Goal: Transaction & Acquisition: Purchase product/service

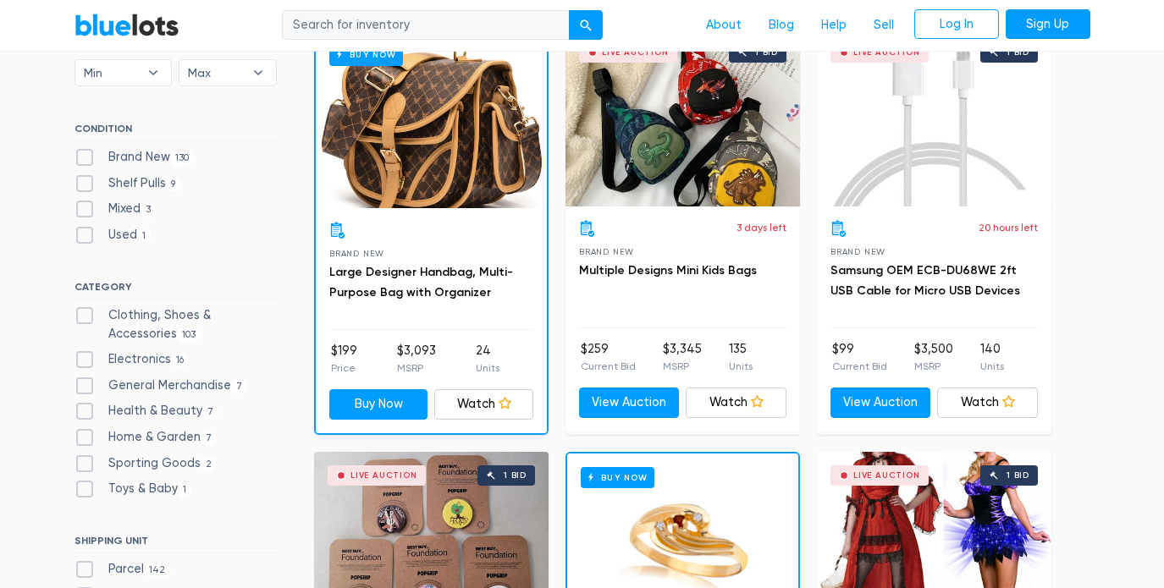
scroll to position [538, 0]
click at [84, 160] on label "Brand New 130" at bounding box center [134, 157] width 120 height 19
click at [84, 159] on New"] "Brand New 130" at bounding box center [79, 153] width 11 height 11
checkbox New"] "true"
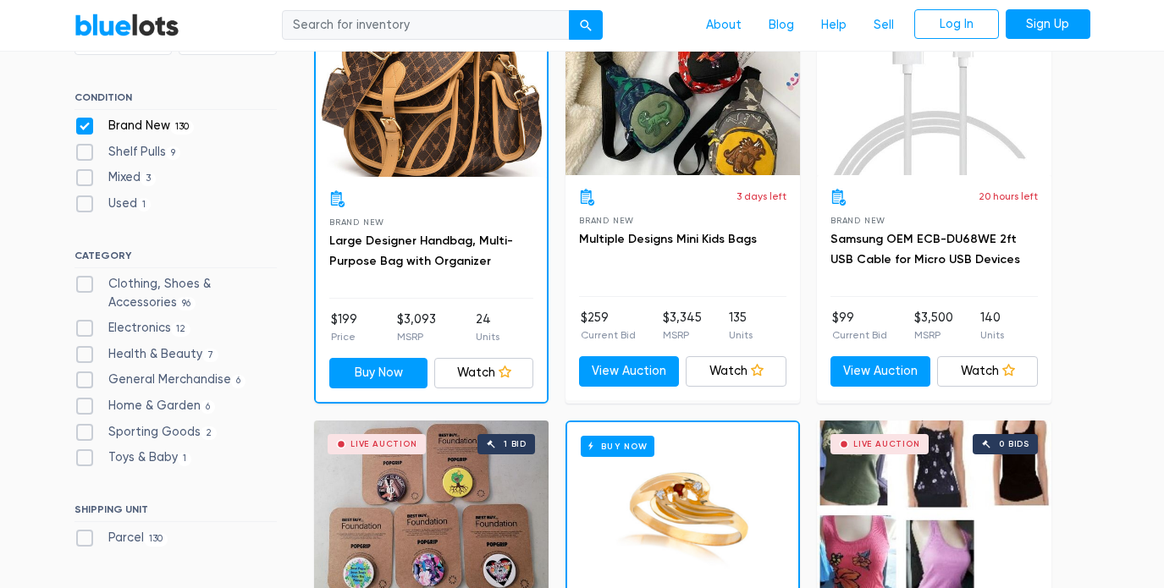
scroll to position [580, 0]
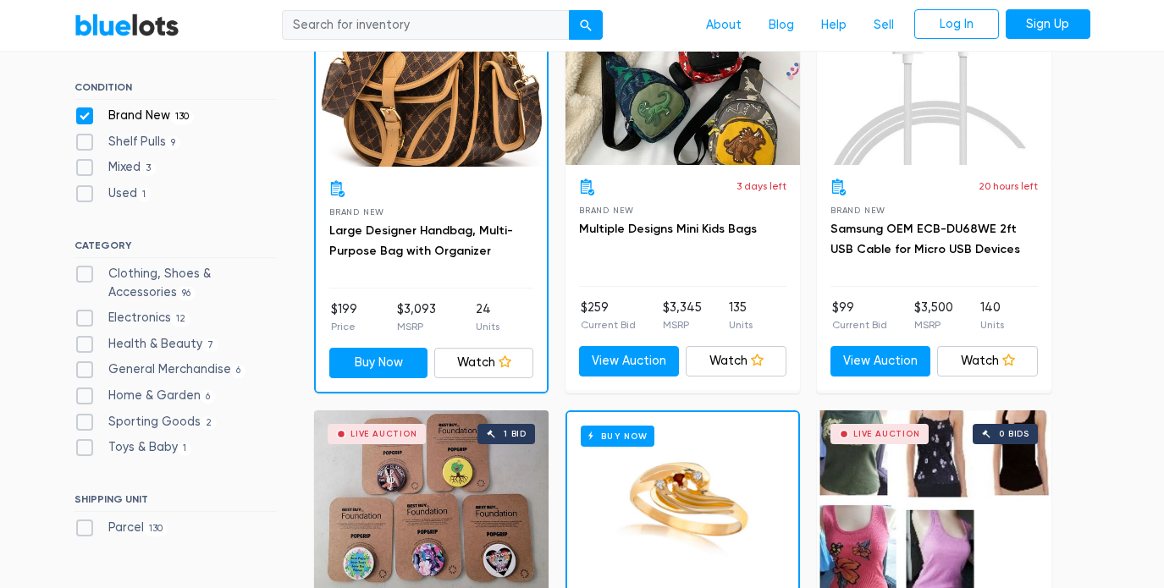
click at [80, 271] on label "Clothing, Shoes & Accessories 96" at bounding box center [175, 283] width 202 height 36
click at [80, 271] on Accessories"] "Clothing, Shoes & Accessories 96" at bounding box center [79, 270] width 11 height 11
checkbox Accessories"] "true"
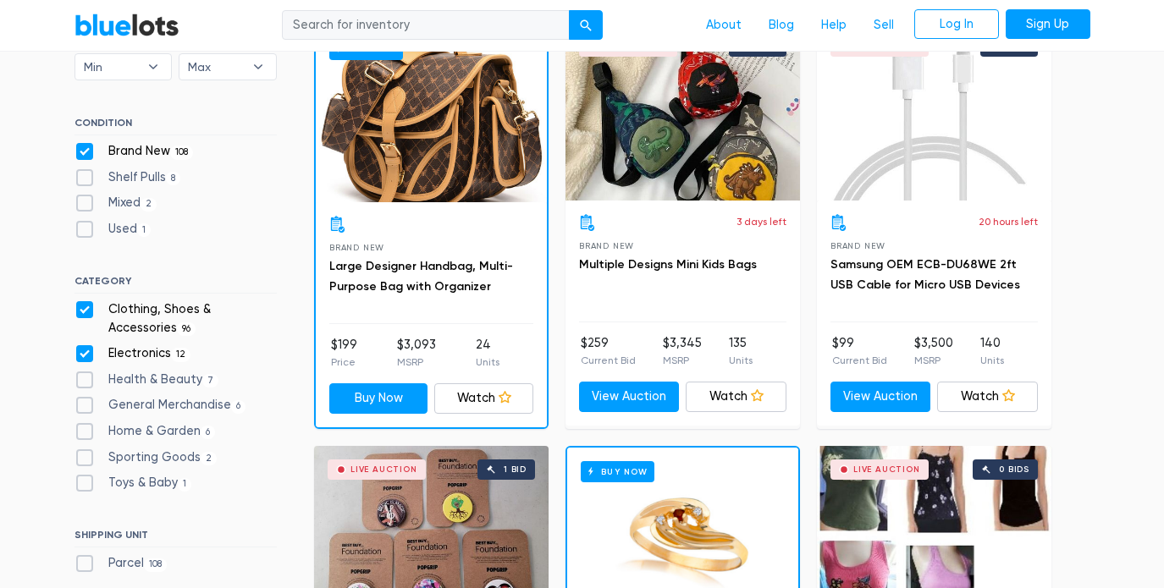
scroll to position [549, 0]
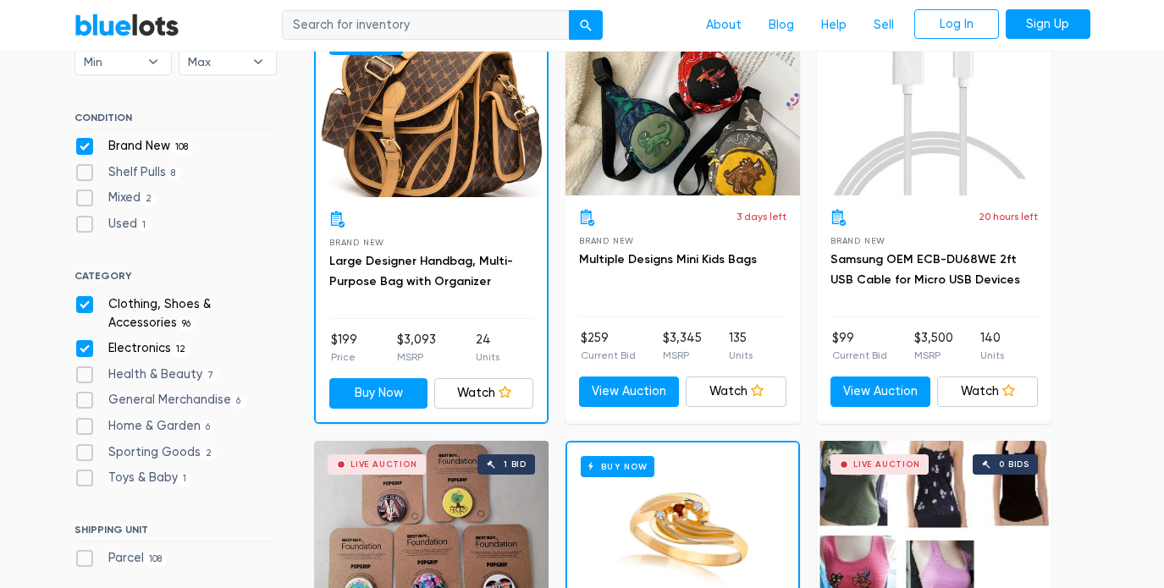
click at [86, 370] on label "Health & Beauty 7" at bounding box center [146, 375] width 145 height 19
click at [85, 370] on Beauty"] "Health & Beauty 7" at bounding box center [79, 371] width 11 height 11
checkbox Beauty"] "true"
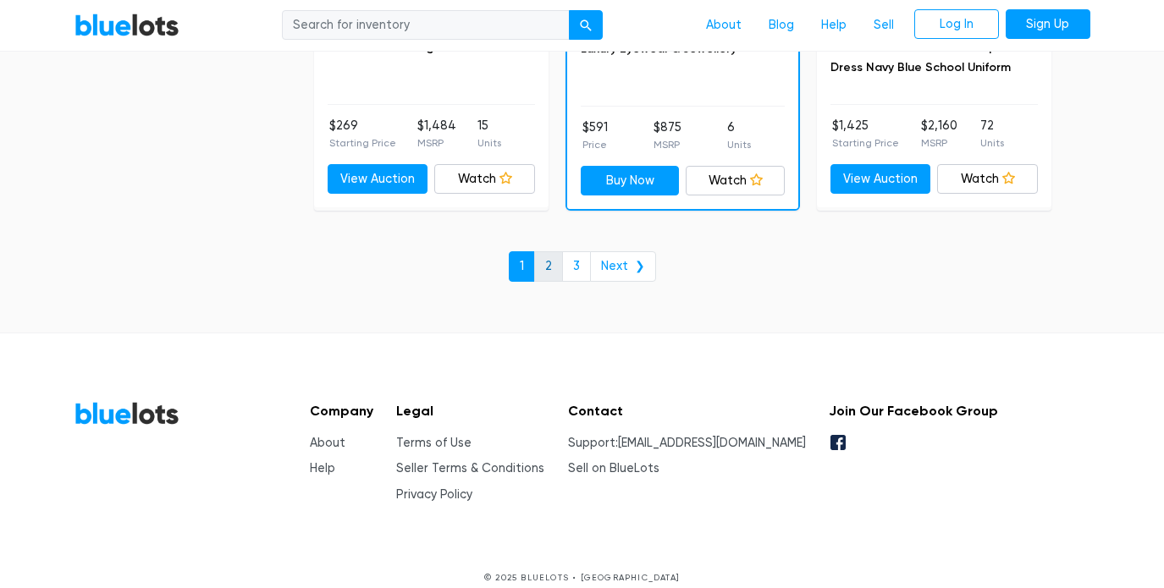
scroll to position [7481, 0]
click at [552, 252] on link "2" at bounding box center [548, 267] width 29 height 30
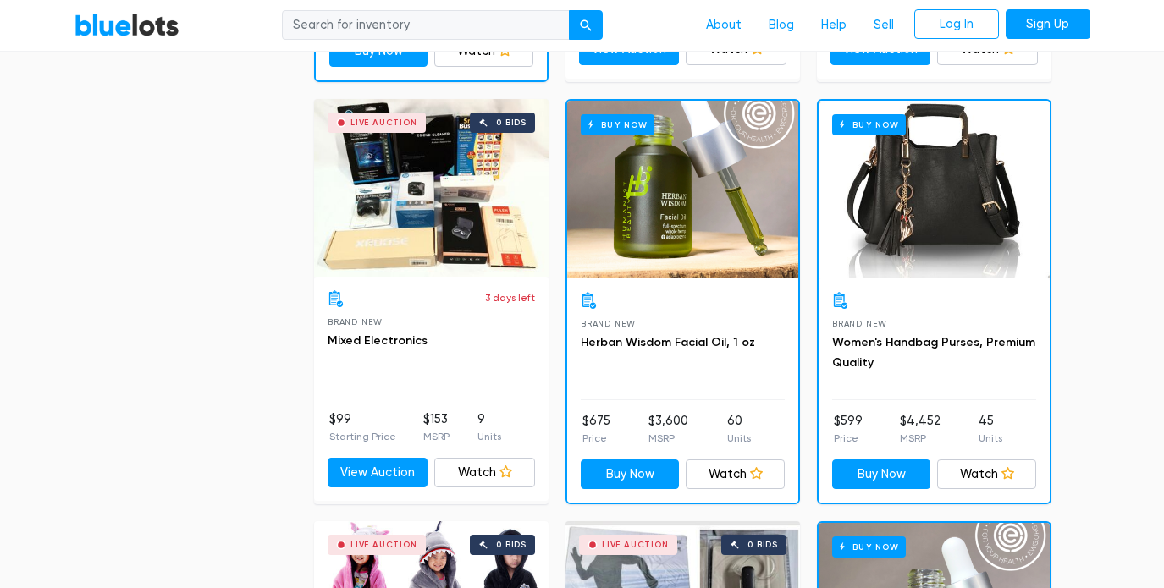
scroll to position [913, 0]
click at [480, 201] on div "Live Auction 0 bids" at bounding box center [431, 188] width 234 height 178
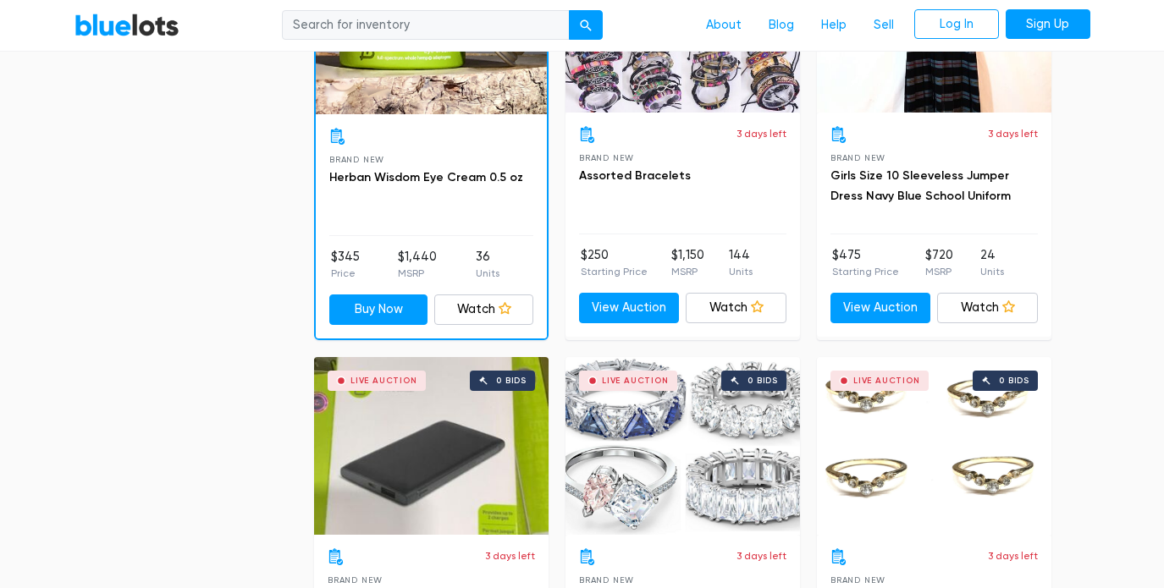
scroll to position [2554, 0]
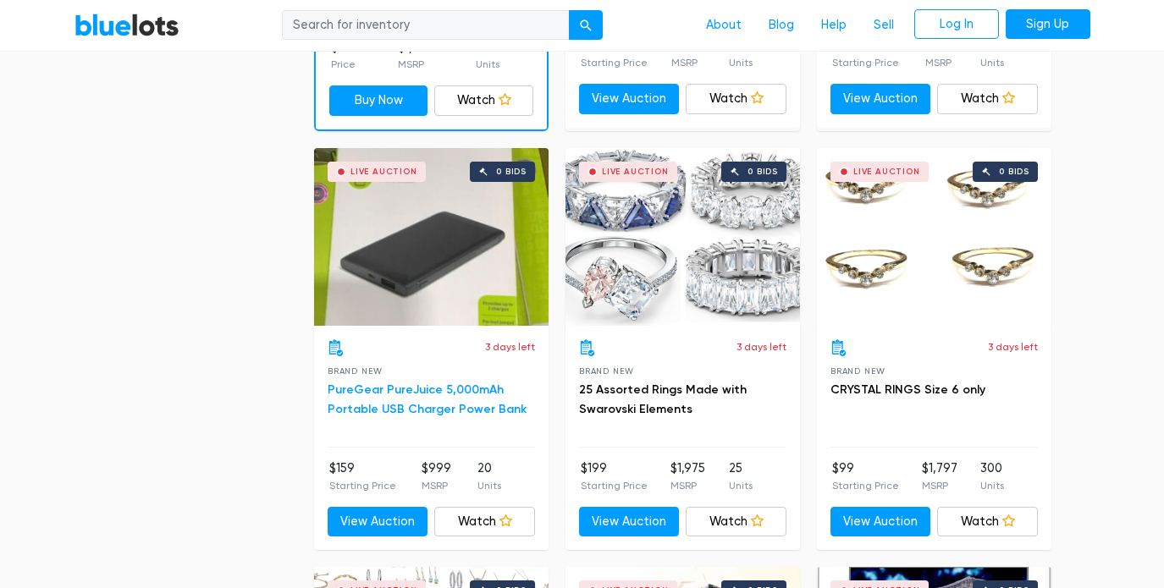
click at [360, 384] on link "PureGear PureJuice 5,000mAh Portable USB Charger Power Bank" at bounding box center [427, 400] width 199 height 35
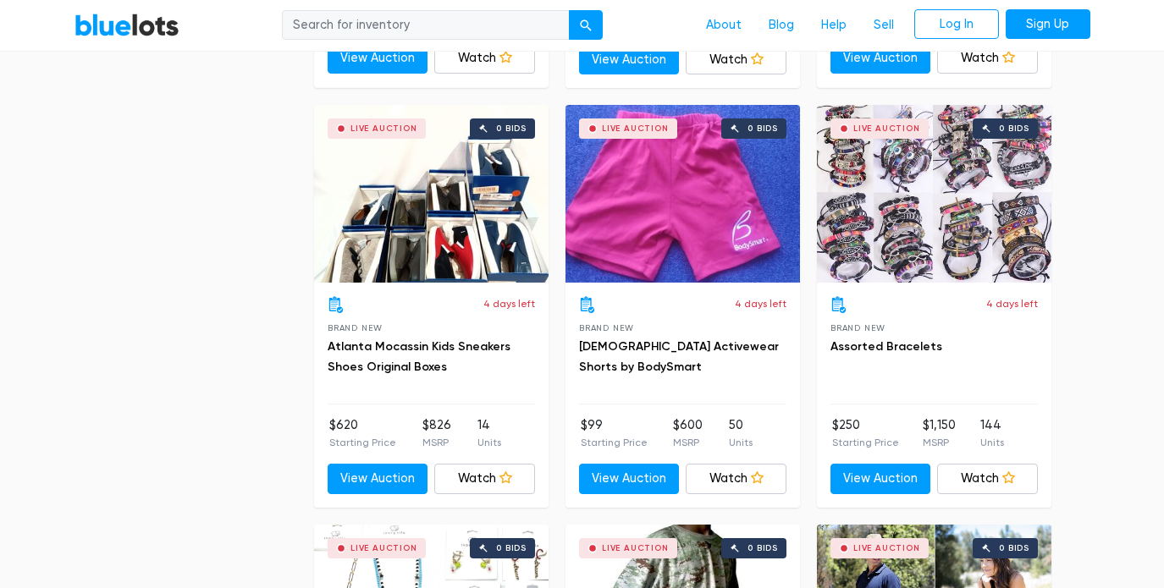
scroll to position [3847, 0]
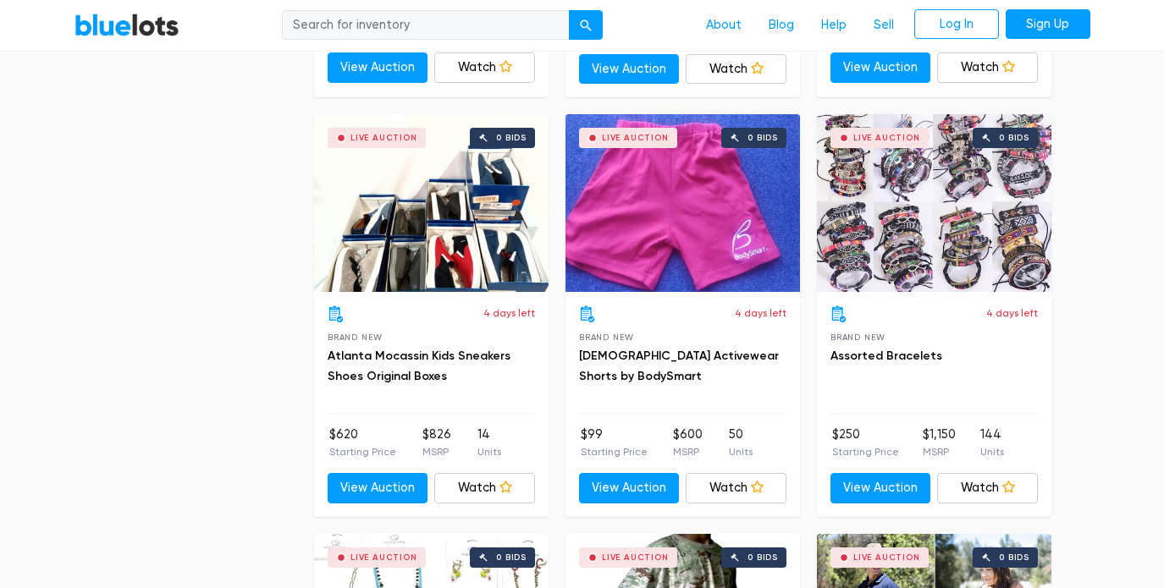
click at [447, 259] on div "Live Auction 0 bids" at bounding box center [431, 203] width 234 height 178
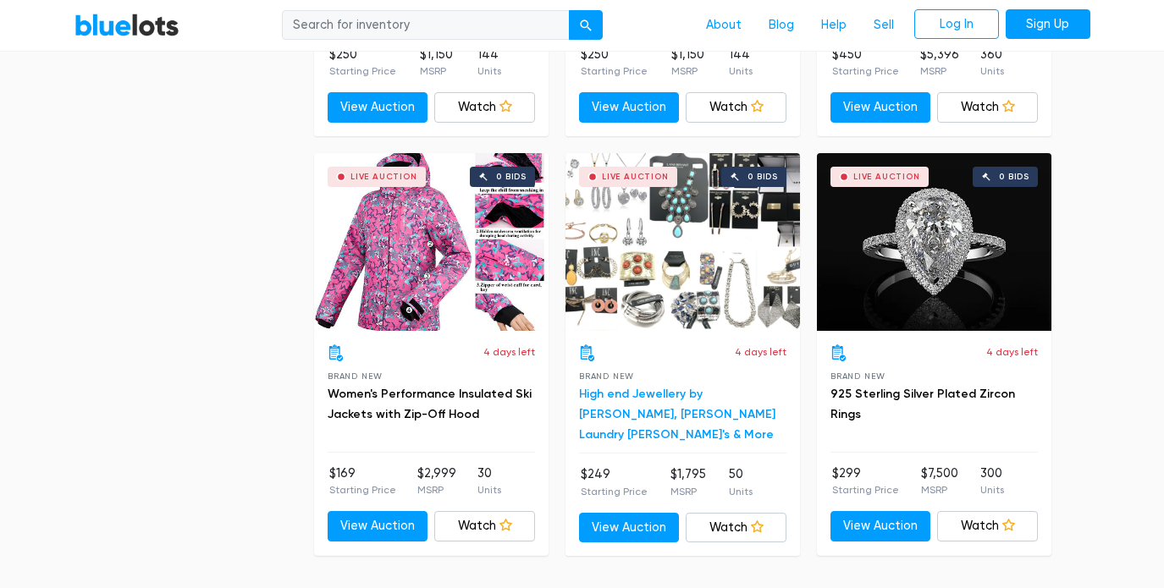
scroll to position [6752, 0]
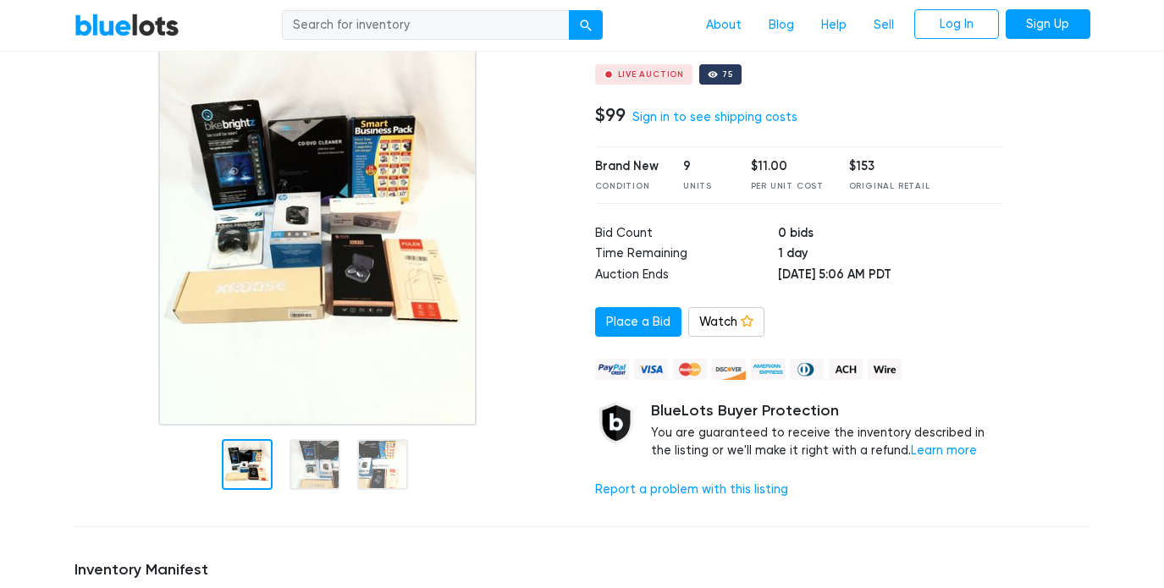
scroll to position [173, 0]
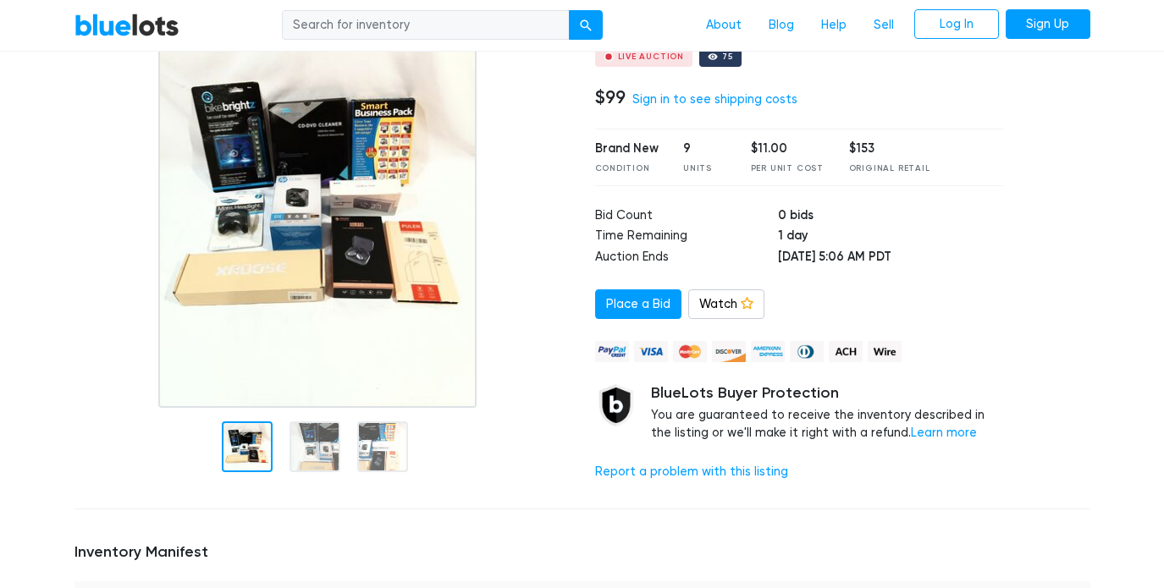
click at [333, 454] on div at bounding box center [314, 446] width 51 height 51
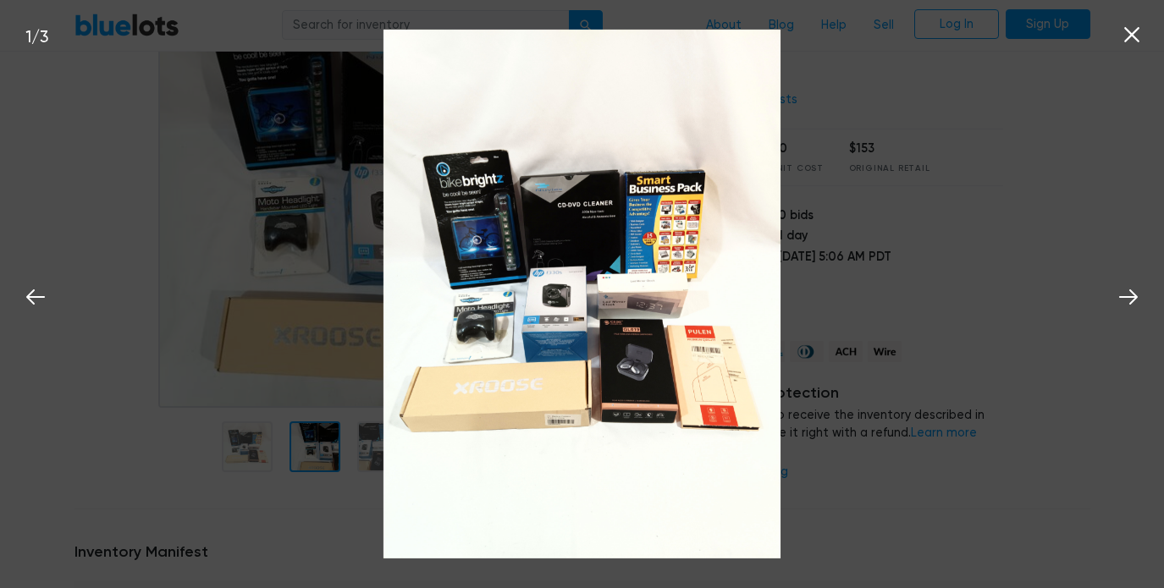
click at [1137, 32] on icon at bounding box center [1131, 34] width 25 height 25
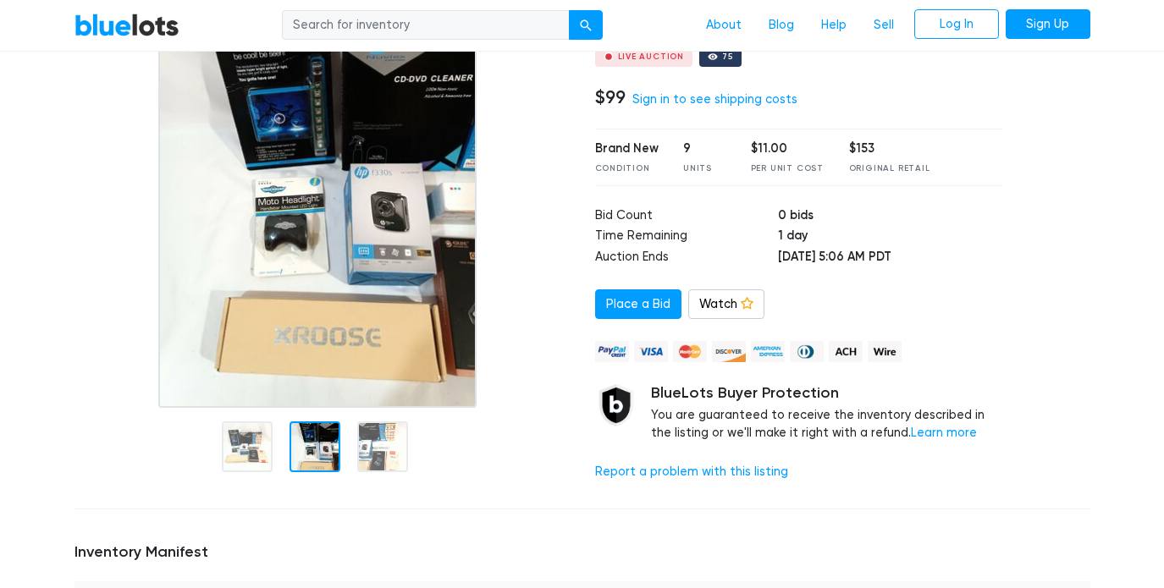
scroll to position [579, 0]
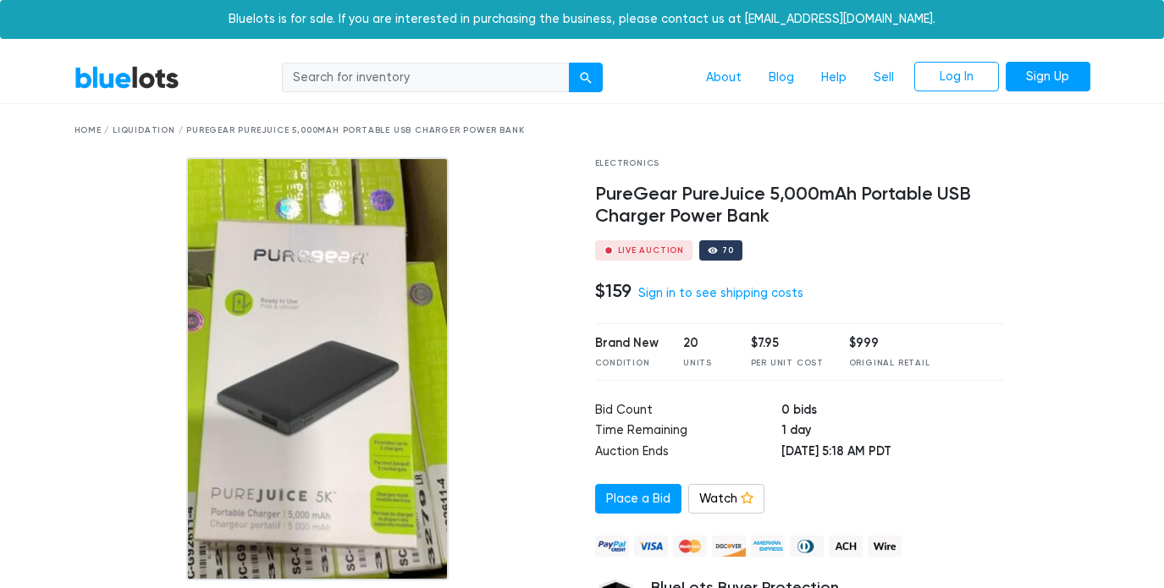
click at [707, 200] on h4 "PureGear PureJuice 5,000mAh Portable USB Charger Power Bank" at bounding box center [799, 206] width 409 height 44
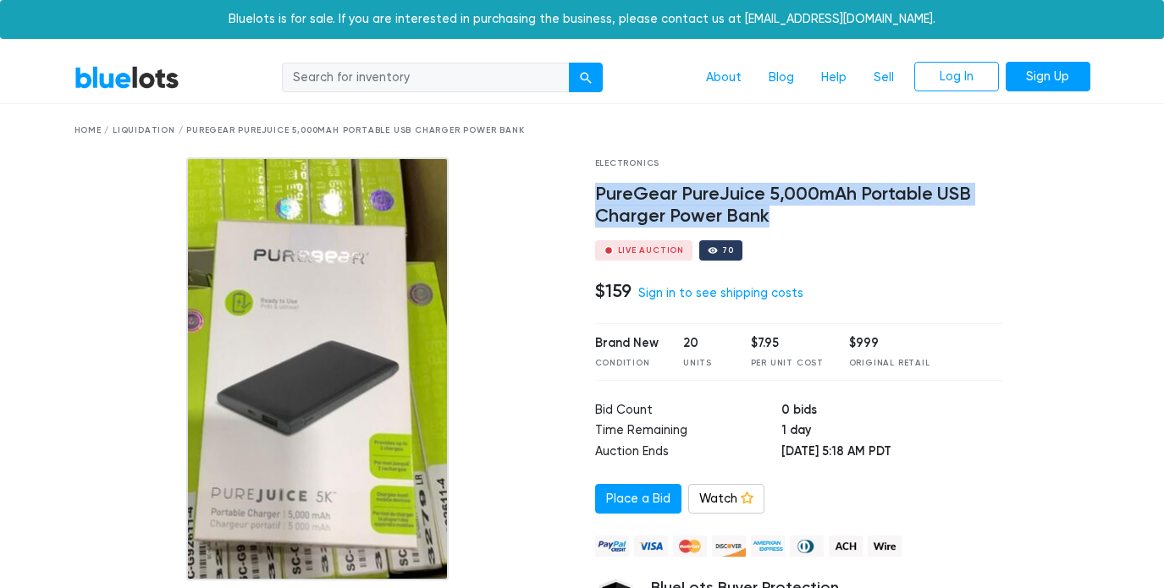
click at [707, 200] on h4 "PureGear PureJuice 5,000mAh Portable USB Charger Power Bank" at bounding box center [799, 206] width 409 height 44
copy div "PureGear PureJuice 5,000mAh Portable USB Charger Power Bank"
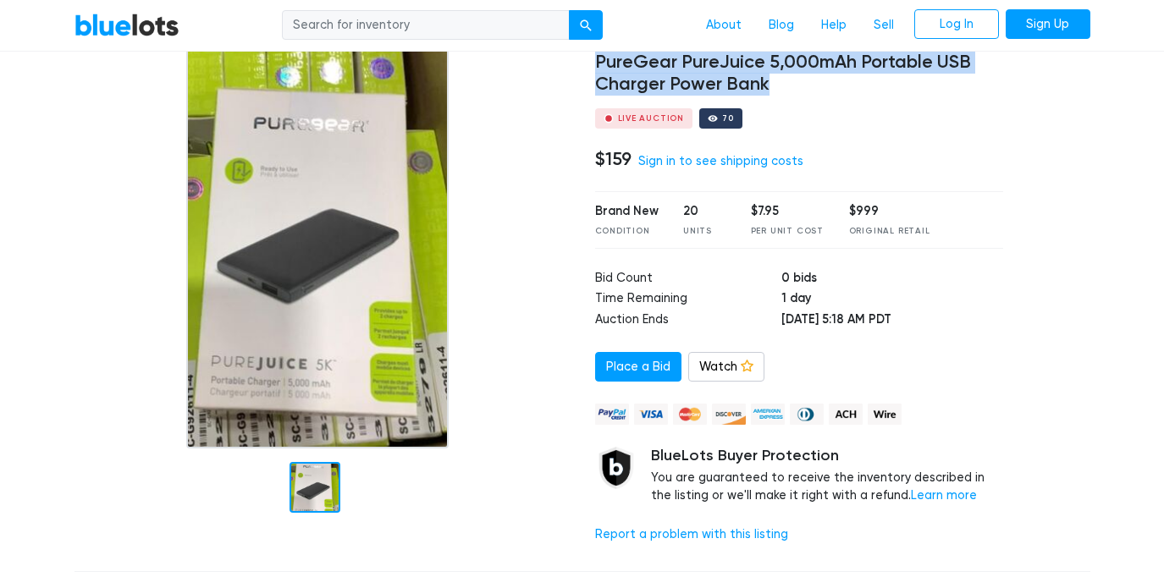
scroll to position [126, 0]
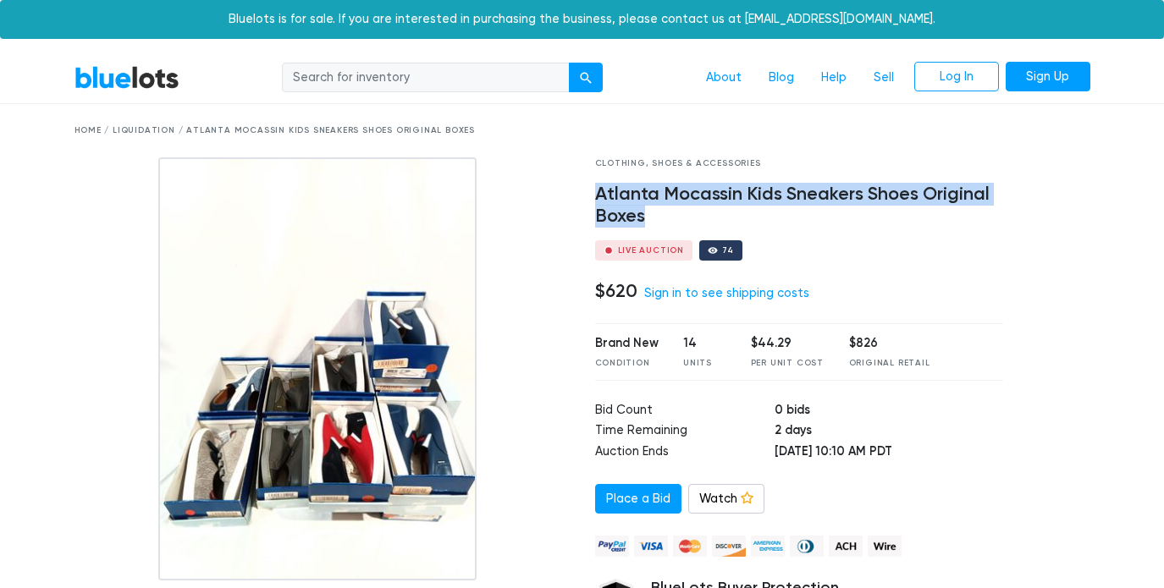
drag, startPoint x: 600, startPoint y: 190, endPoint x: 747, endPoint y: 222, distance: 150.5
click at [747, 222] on h4 "Atlanta Mocassin Kids Sneakers Shoes Original Boxes" at bounding box center [799, 206] width 409 height 44
copy h4 "Atlanta Mocassin Kids Sneakers Shoes Original Boxes"
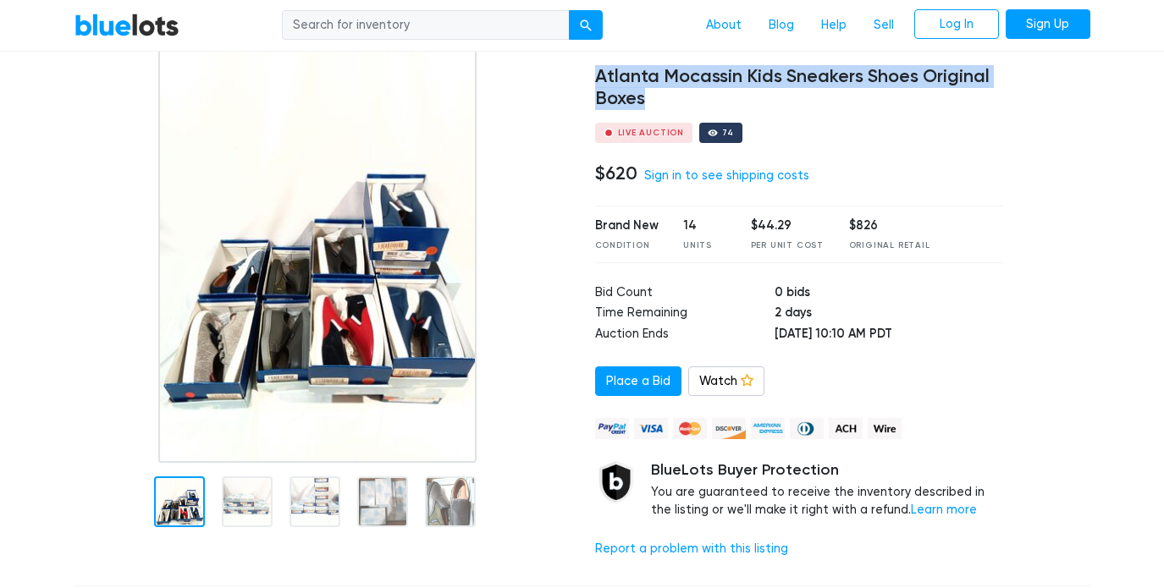
scroll to position [117, 0]
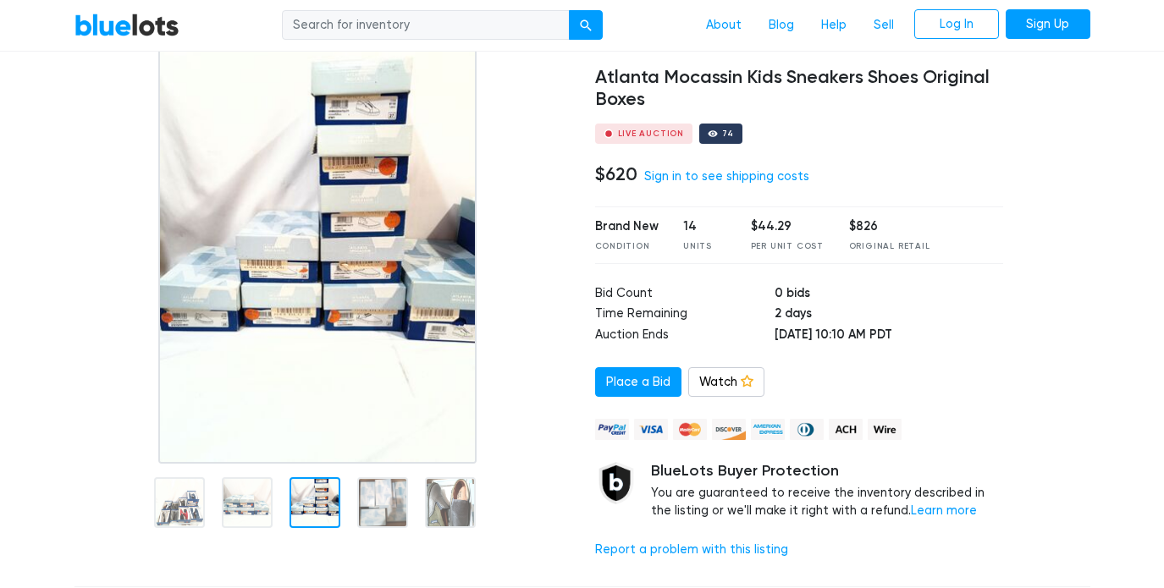
click at [293, 492] on div at bounding box center [314, 502] width 51 height 51
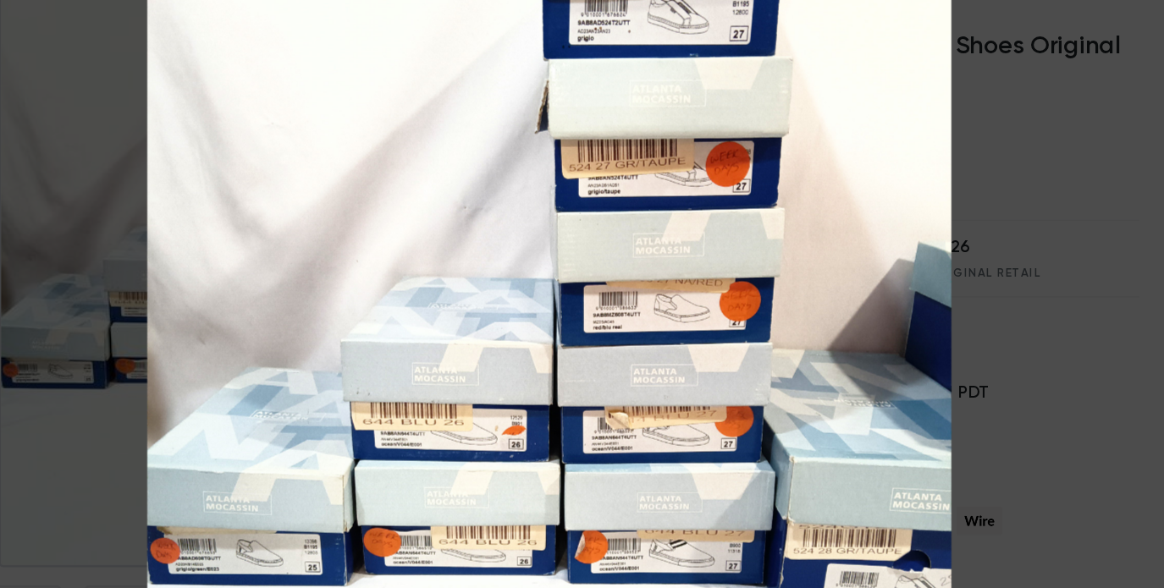
scroll to position [80, 0]
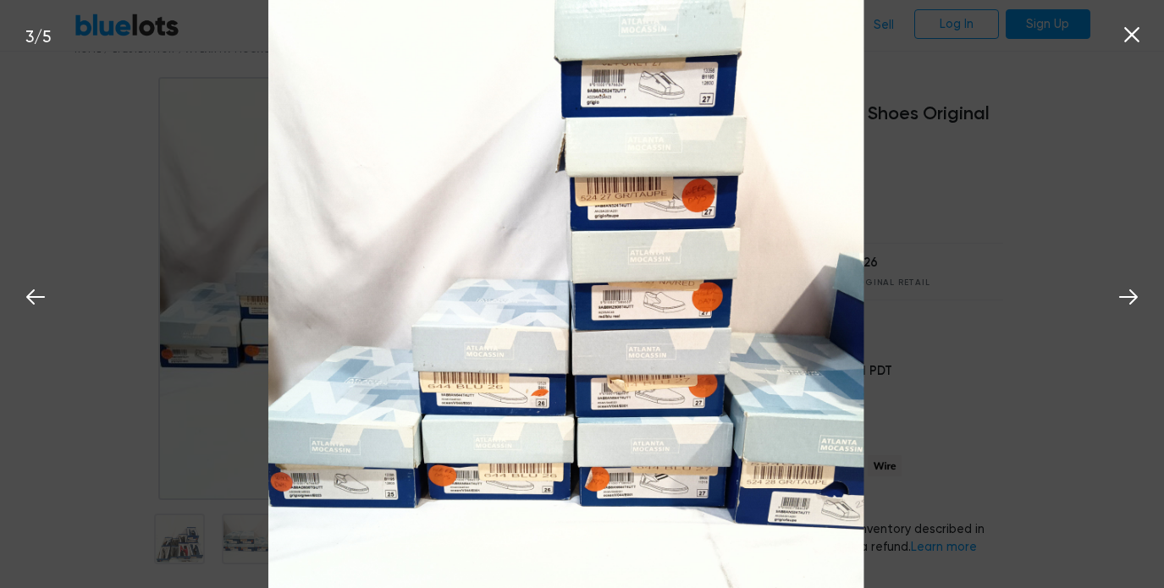
click at [1134, 40] on icon at bounding box center [1131, 34] width 25 height 25
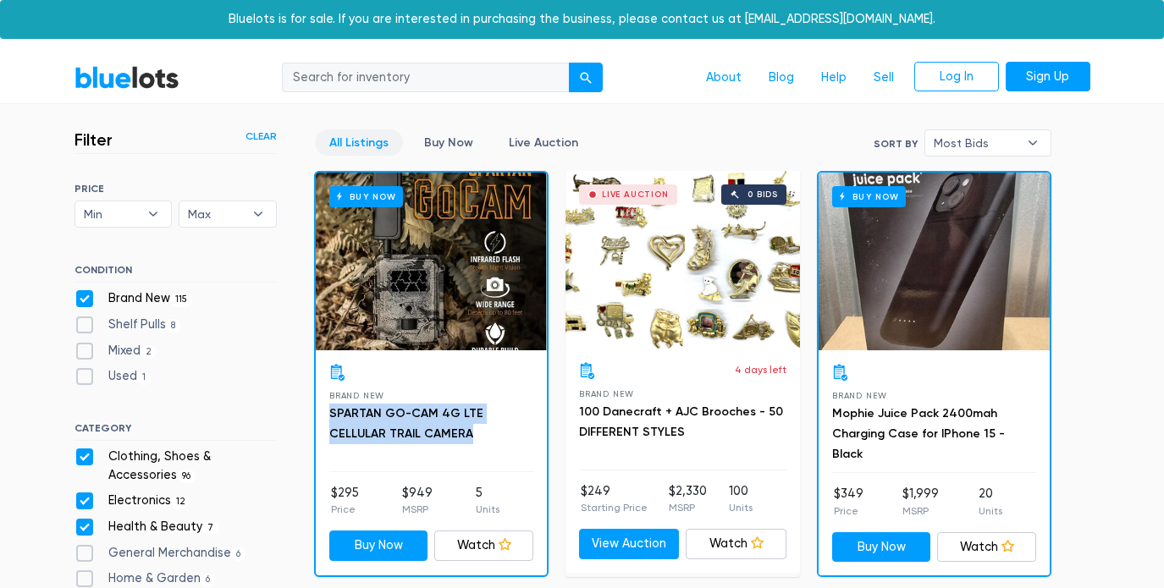
drag, startPoint x: 429, startPoint y: 429, endPoint x: 328, endPoint y: 408, distance: 103.7
click at [328, 408] on div "Brand New SPARTAN GO-CAM 4G LTE CELLULAR TRAIL CAMERA $295 Price $949 MSRP 5 Un…" at bounding box center [431, 462] width 231 height 224
copy link "SPARTAN GO-CAM 4G LTE CELLULAR TRAIL CAMERA"
click at [456, 440] on h3 "SPARTAN GO-CAM 4G LTE CELLULAR TRAIL CAMERA" at bounding box center [431, 424] width 204 height 41
click at [391, 338] on div "Buy Now" at bounding box center [431, 262] width 231 height 178
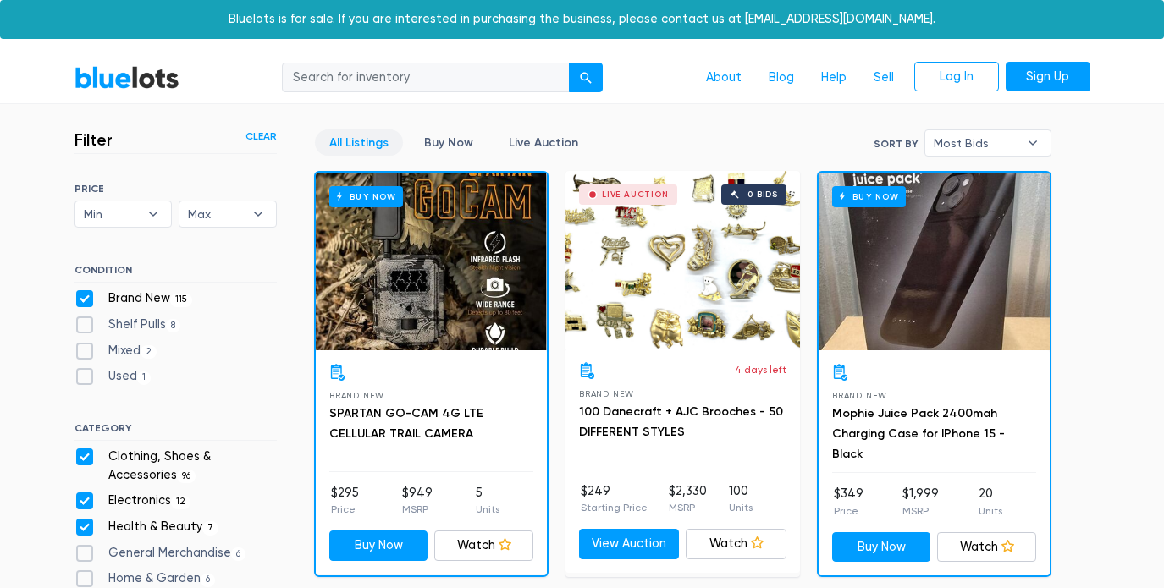
click at [904, 342] on div "Buy Now" at bounding box center [933, 262] width 231 height 178
click at [361, 431] on link "SPARTAN GO-CAM 4G LTE CELLULAR TRAIL CAMERA" at bounding box center [406, 423] width 154 height 35
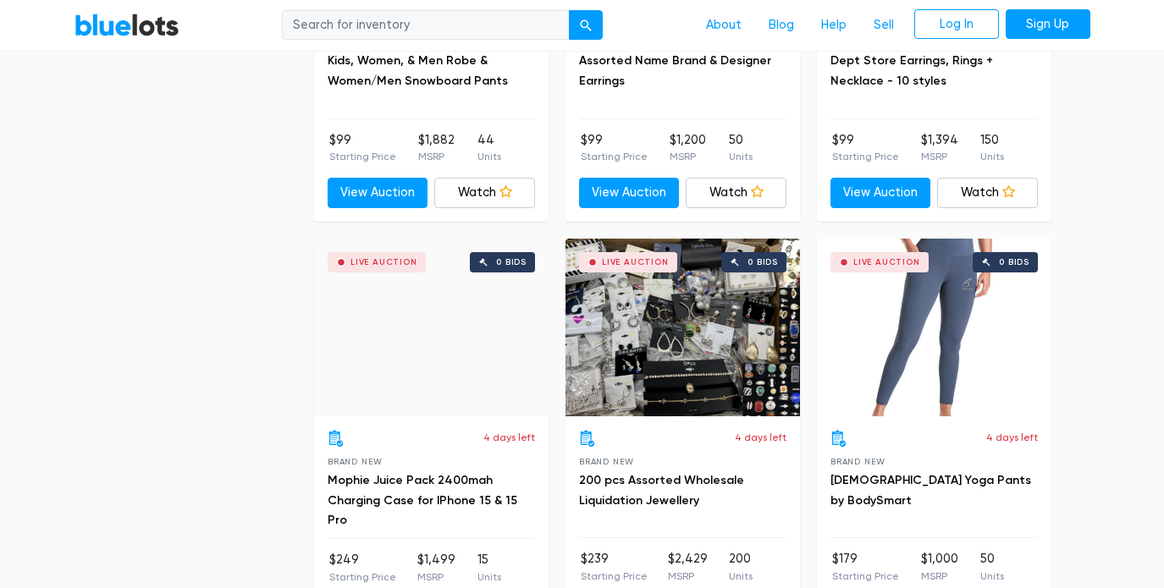
scroll to position [2876, 0]
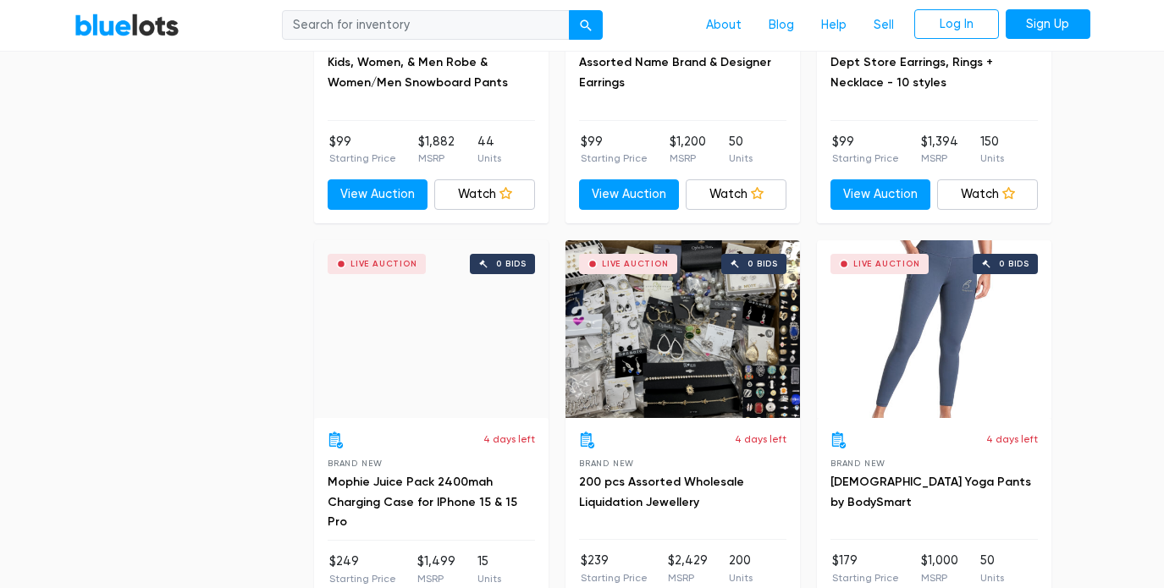
click at [544, 496] on div "4 days left Brand New Mophie Juice Pack 2400mah Charging Case for IPhone 15 & 1…" at bounding box center [431, 531] width 234 height 226
click at [450, 493] on link "Mophie Juice Pack 2400mah Charging Case for IPhone 15 & 15 Pro" at bounding box center [423, 502] width 190 height 55
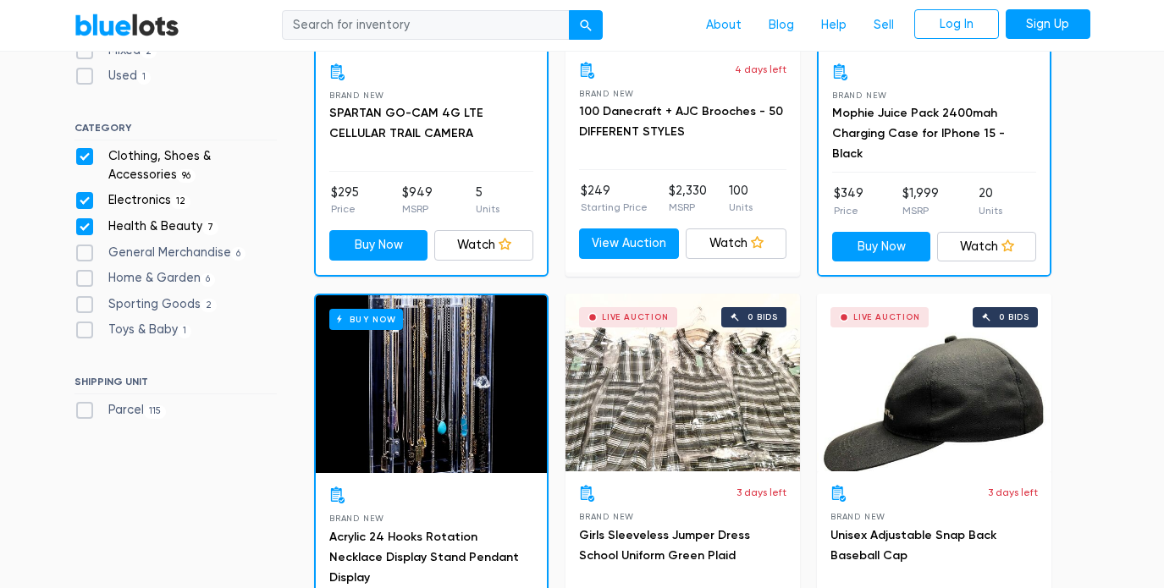
scroll to position [298, 0]
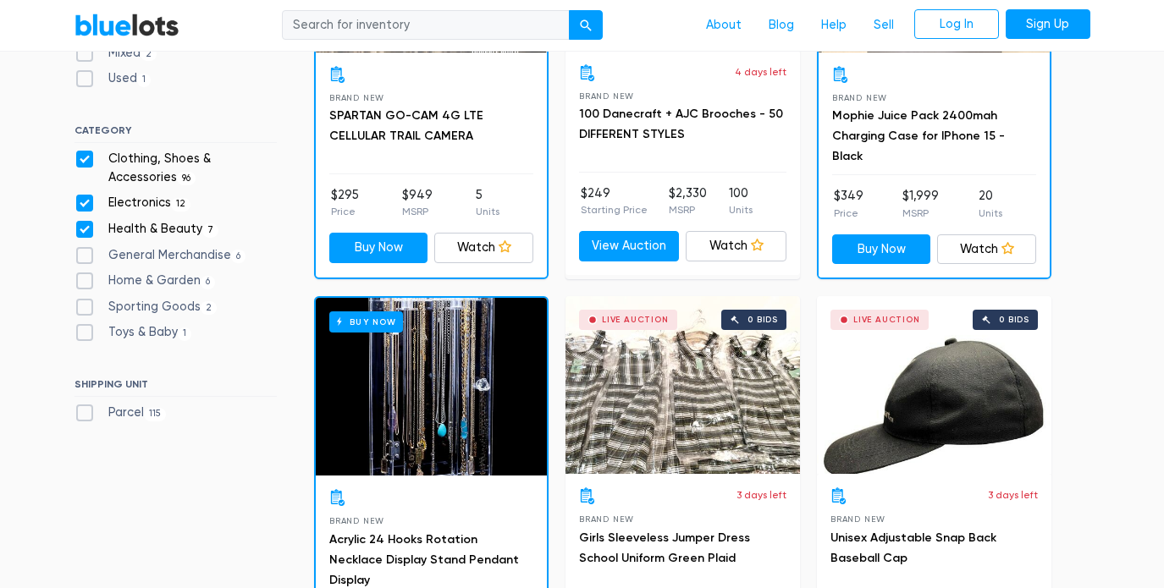
click at [82, 226] on label "Health & Beauty 7" at bounding box center [146, 229] width 145 height 19
click at [82, 226] on Beauty"] "Health & Beauty 7" at bounding box center [79, 225] width 11 height 11
checkbox Beauty"] "false"
click at [87, 199] on label "Electronics 12" at bounding box center [132, 203] width 117 height 19
click at [85, 199] on input "Electronics 12" at bounding box center [79, 199] width 11 height 11
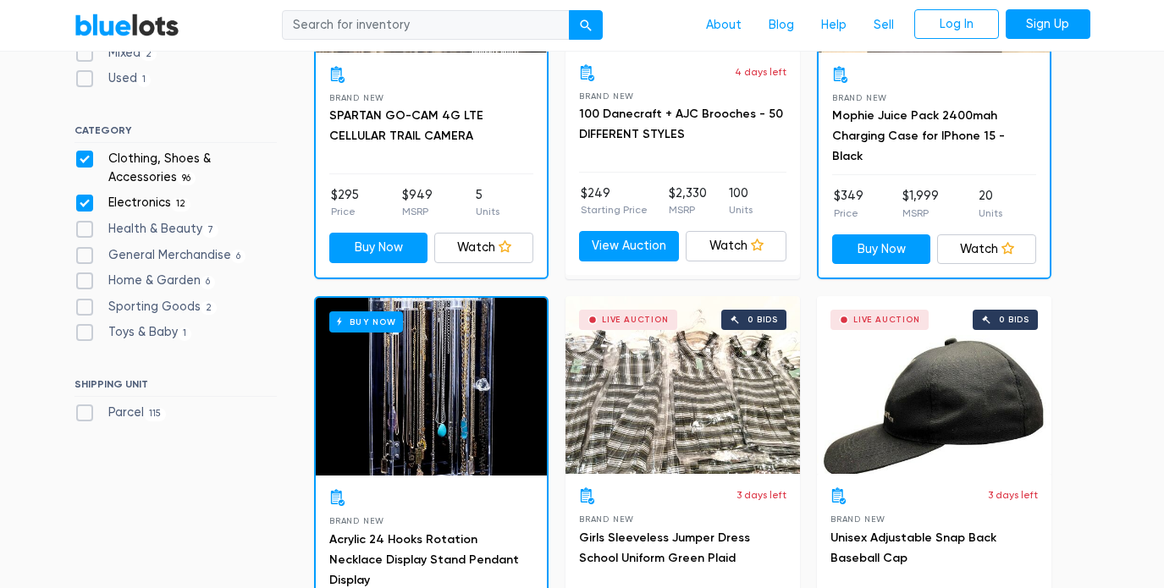
checkbox input "false"
click at [86, 150] on label "Clothing, Shoes & Accessories 96" at bounding box center [175, 168] width 202 height 36
click at [85, 150] on Accessories"] "Clothing, Shoes & Accessories 96" at bounding box center [79, 155] width 11 height 11
checkbox Accessories"] "false"
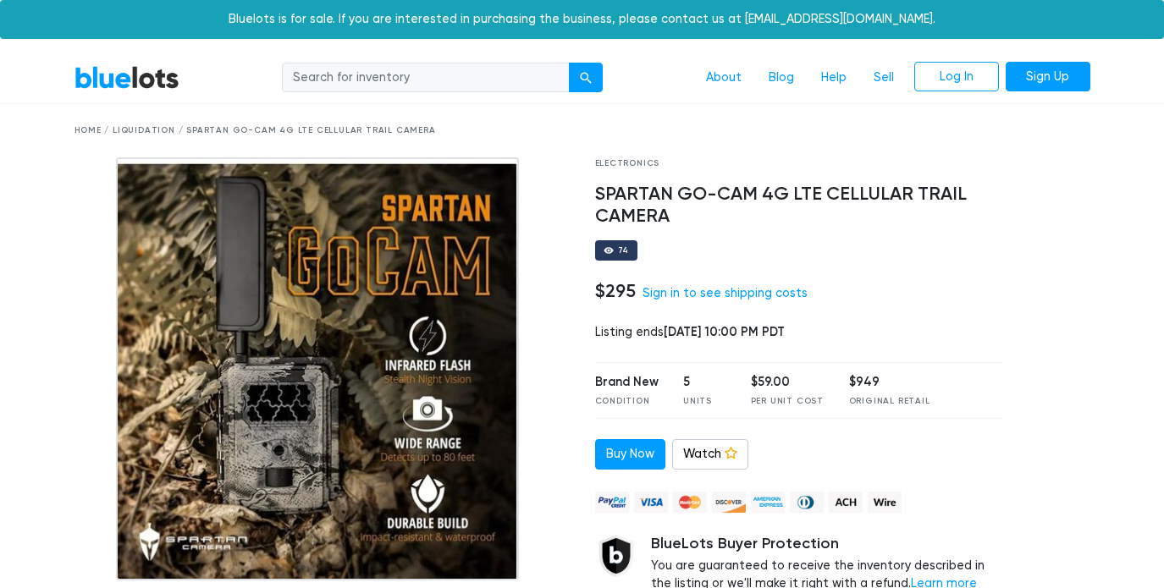
scroll to position [243, 0]
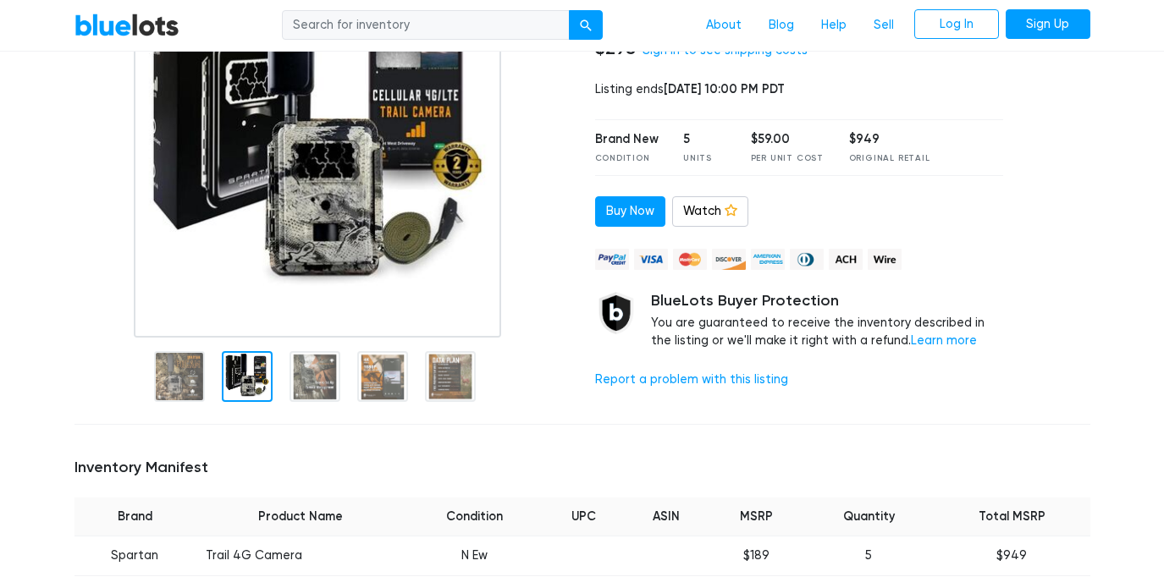
click at [245, 367] on div at bounding box center [247, 376] width 51 height 51
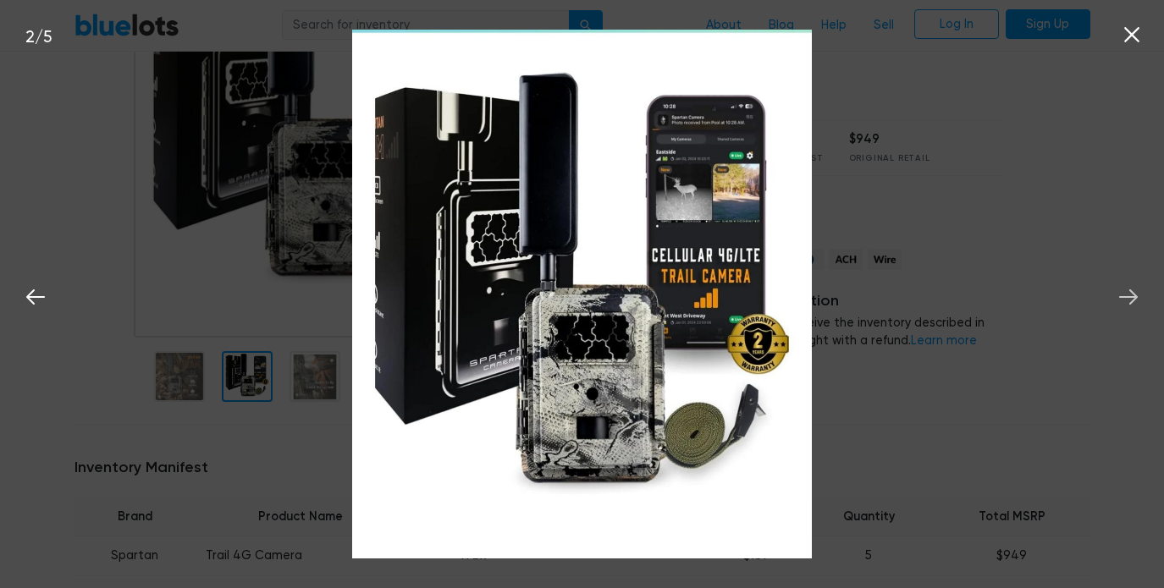
click at [1135, 298] on icon at bounding box center [1128, 296] width 19 height 15
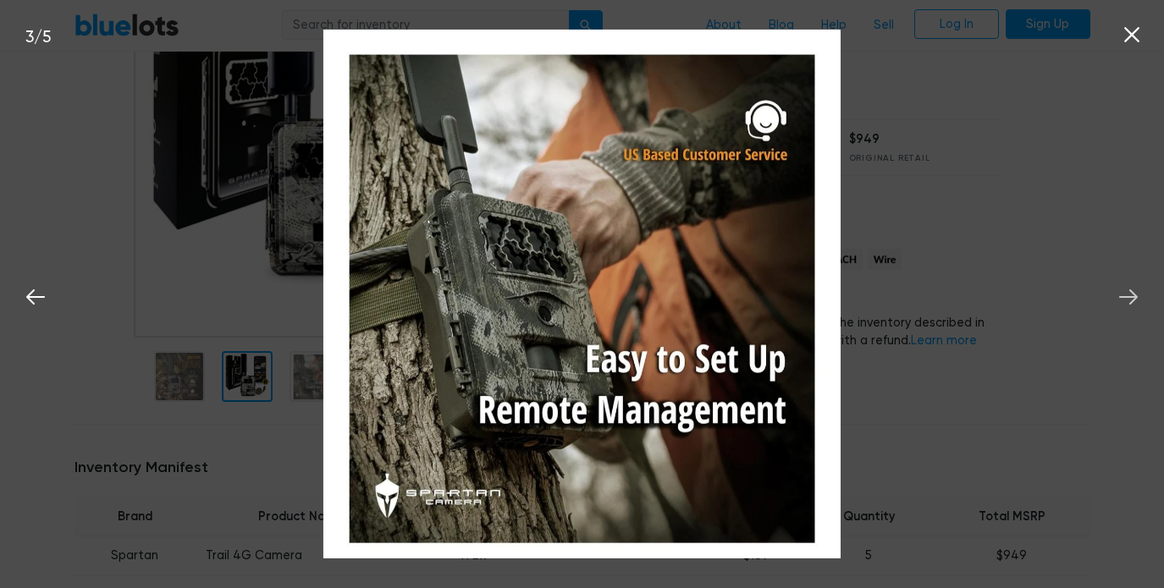
click at [1135, 298] on icon at bounding box center [1128, 296] width 19 height 15
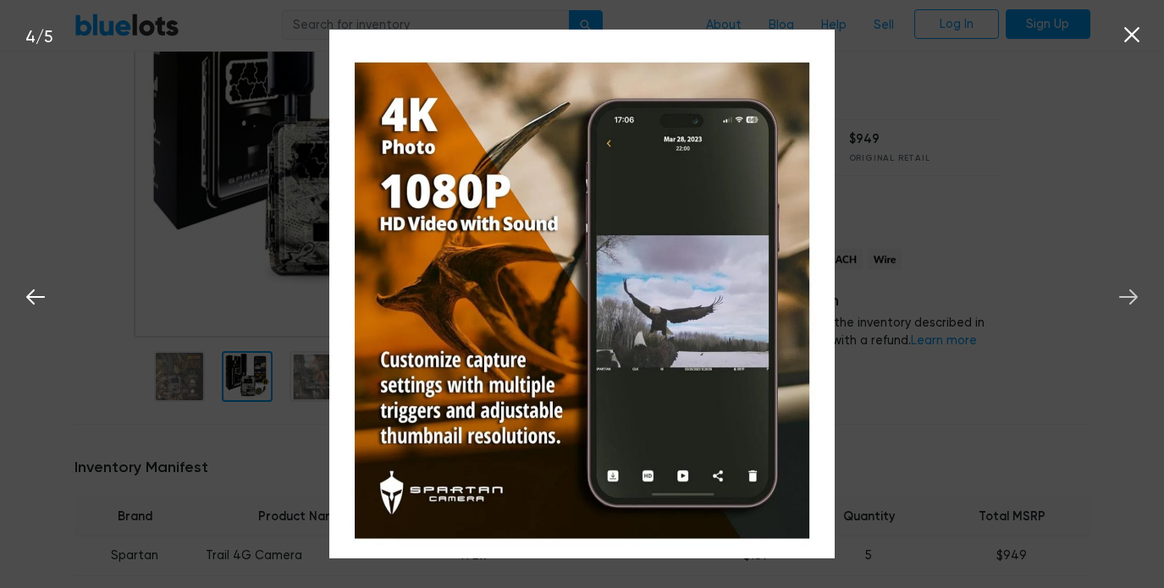
click at [1135, 298] on icon at bounding box center [1128, 296] width 19 height 15
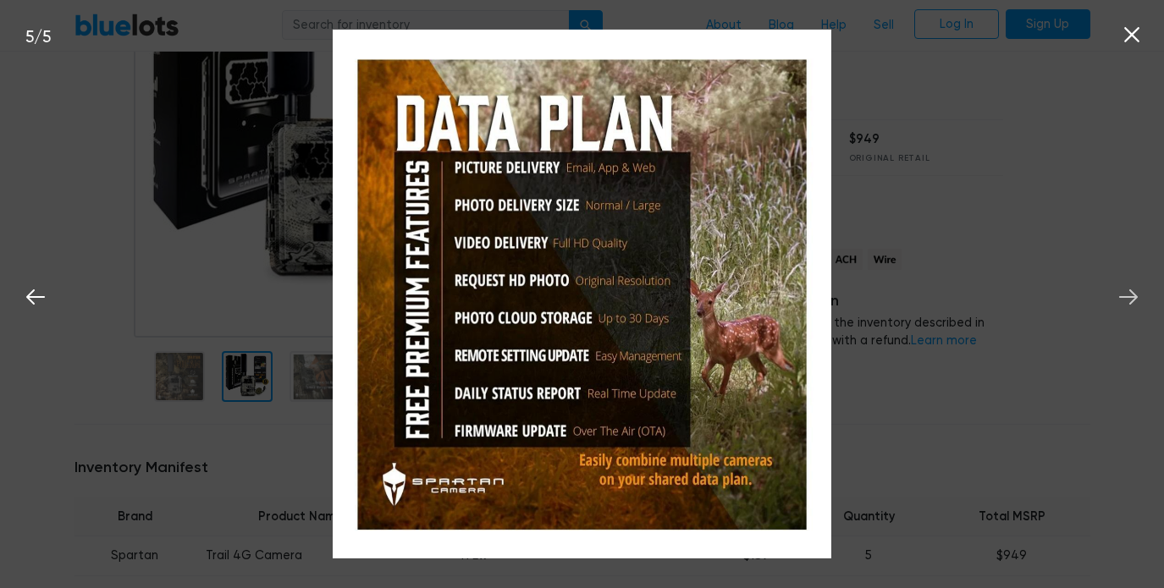
click at [1134, 297] on icon at bounding box center [1128, 296] width 19 height 15
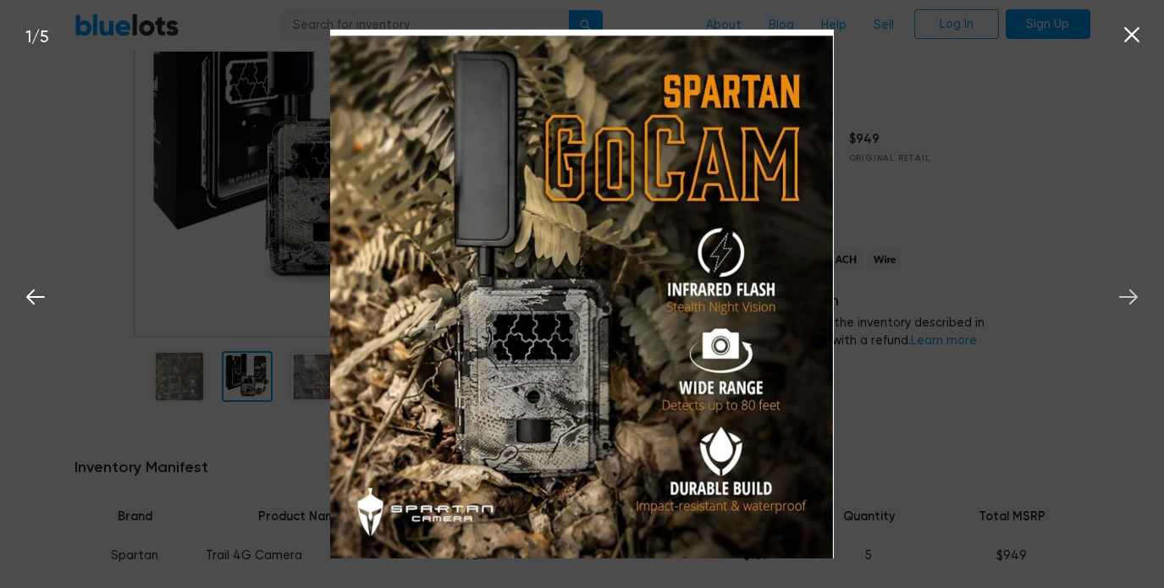
click at [1134, 297] on icon at bounding box center [1128, 296] width 19 height 15
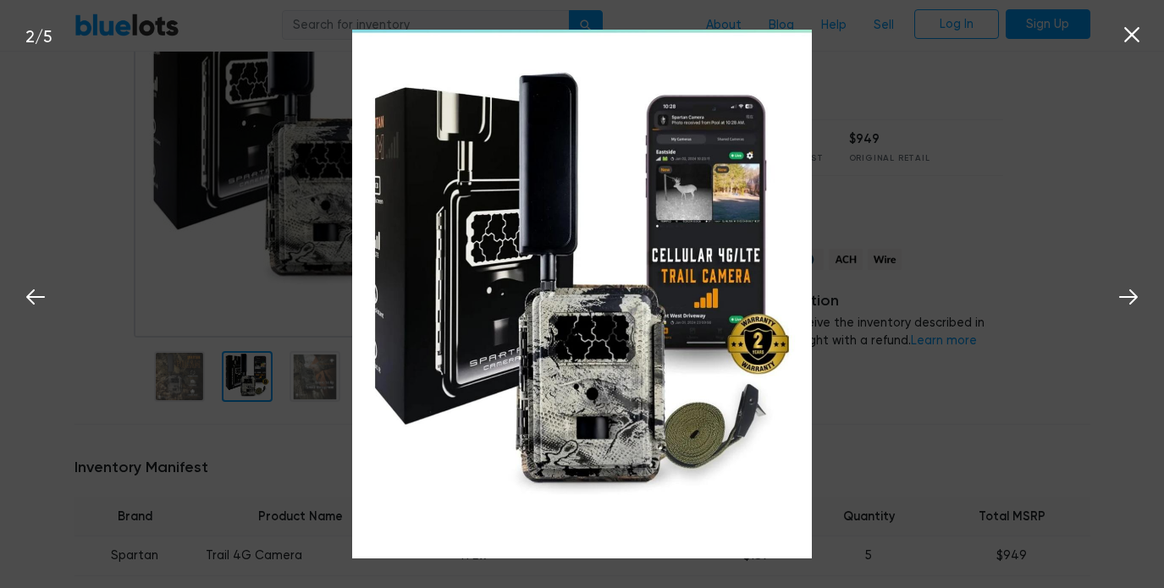
click at [1134, 41] on icon at bounding box center [1131, 34] width 25 height 25
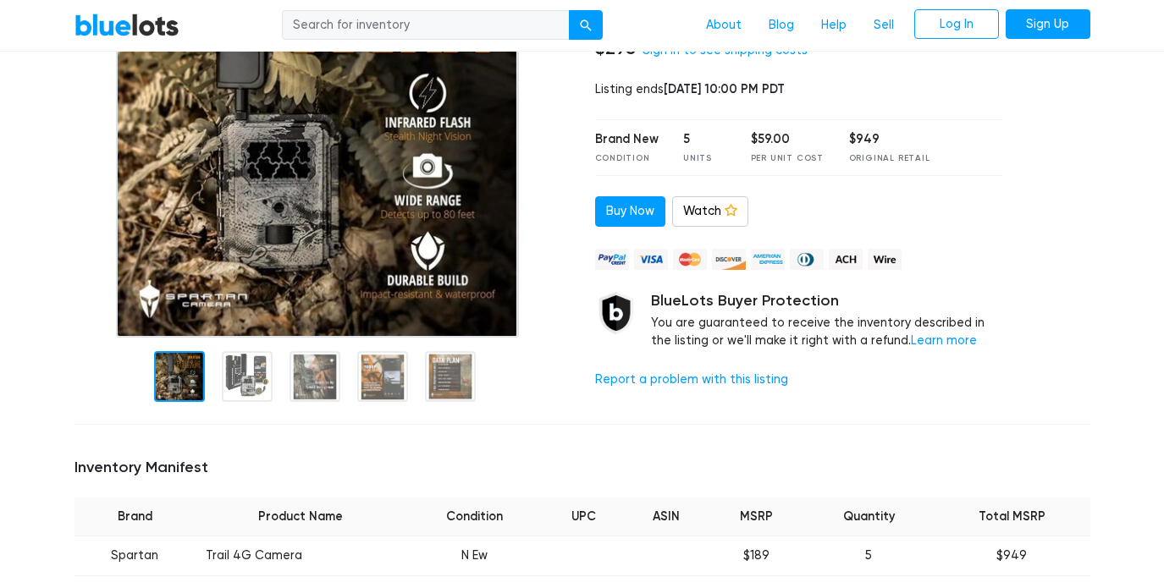
click at [179, 382] on div at bounding box center [179, 376] width 51 height 51
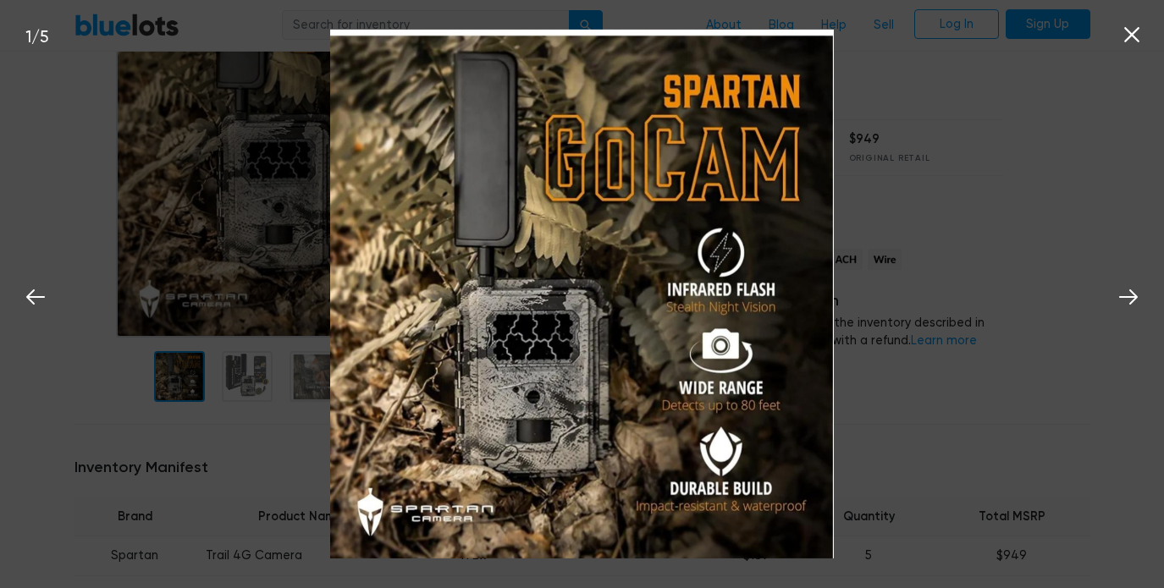
click at [1132, 41] on icon at bounding box center [1131, 34] width 25 height 25
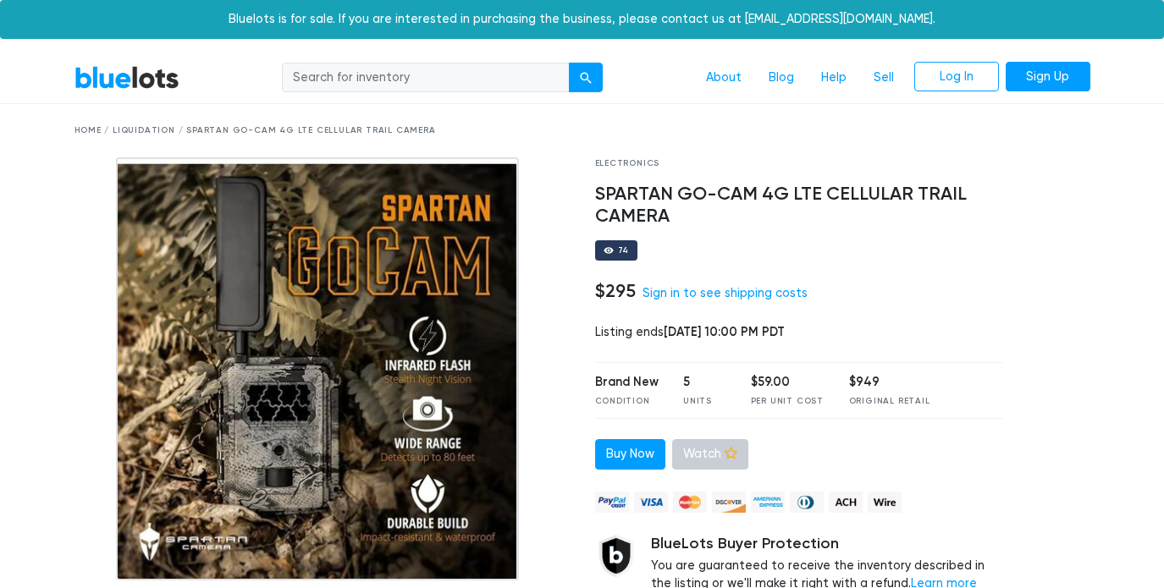
click at [713, 459] on link "Watch" at bounding box center [710, 454] width 76 height 30
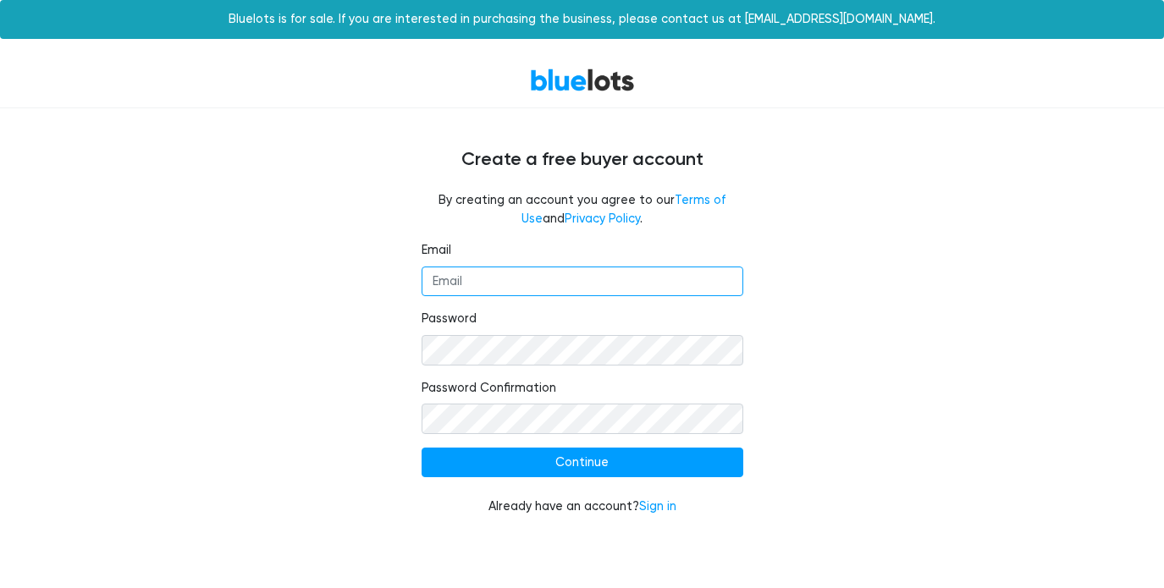
click at [501, 276] on input "Email" at bounding box center [582, 282] width 322 height 30
type input "amandaneistat@gmail.com"
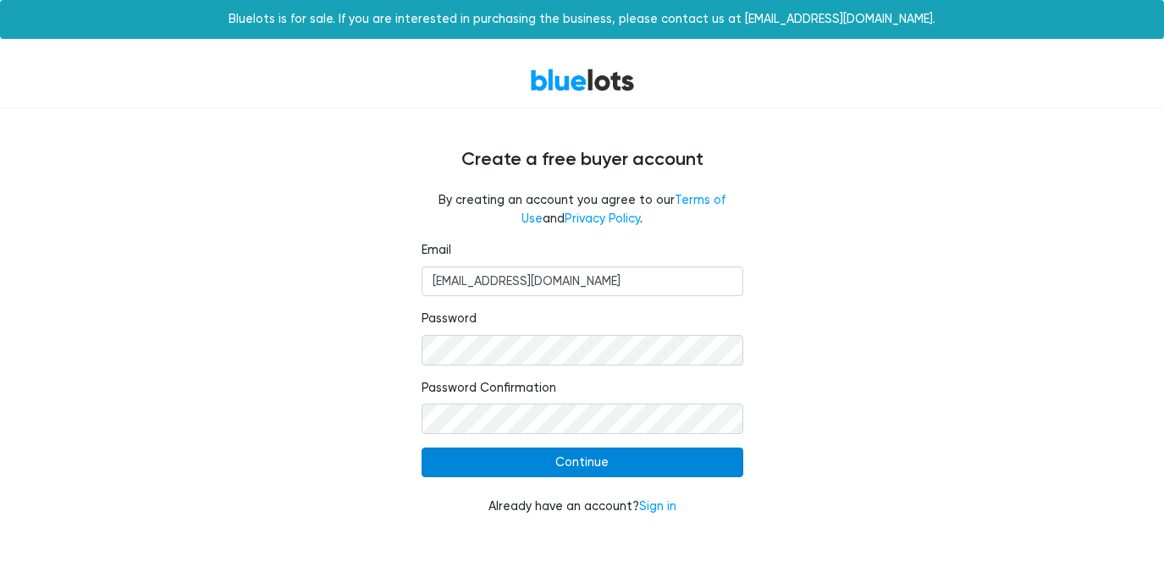
click at [619, 455] on input "Continue" at bounding box center [582, 463] width 322 height 30
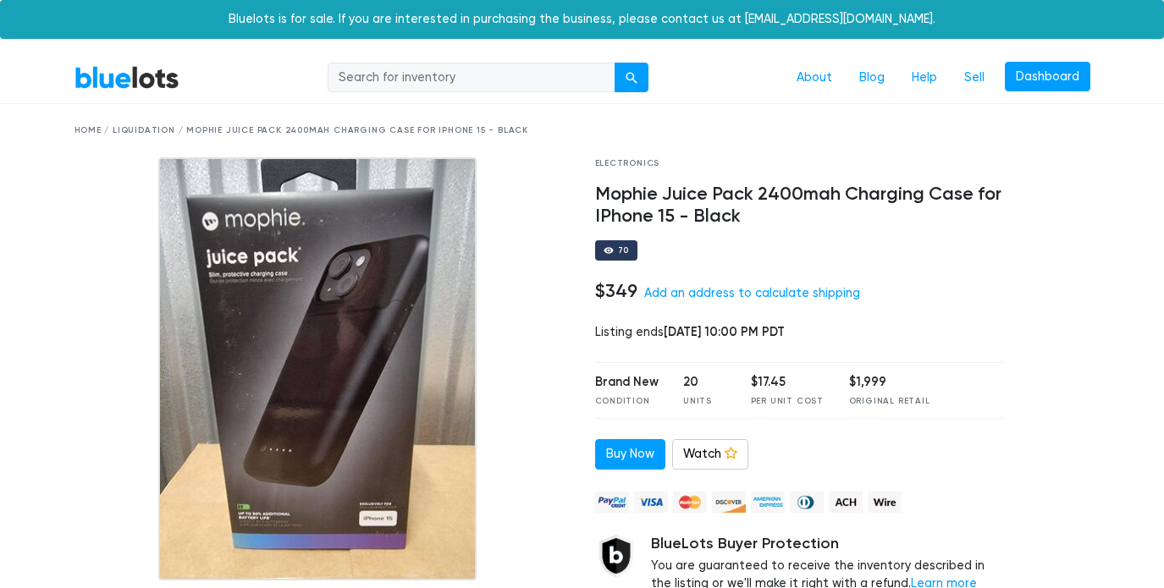
click at [686, 201] on h4 "Mophie Juice Pack 2400mah Charging Case for IPhone 15 - Black" at bounding box center [799, 206] width 409 height 44
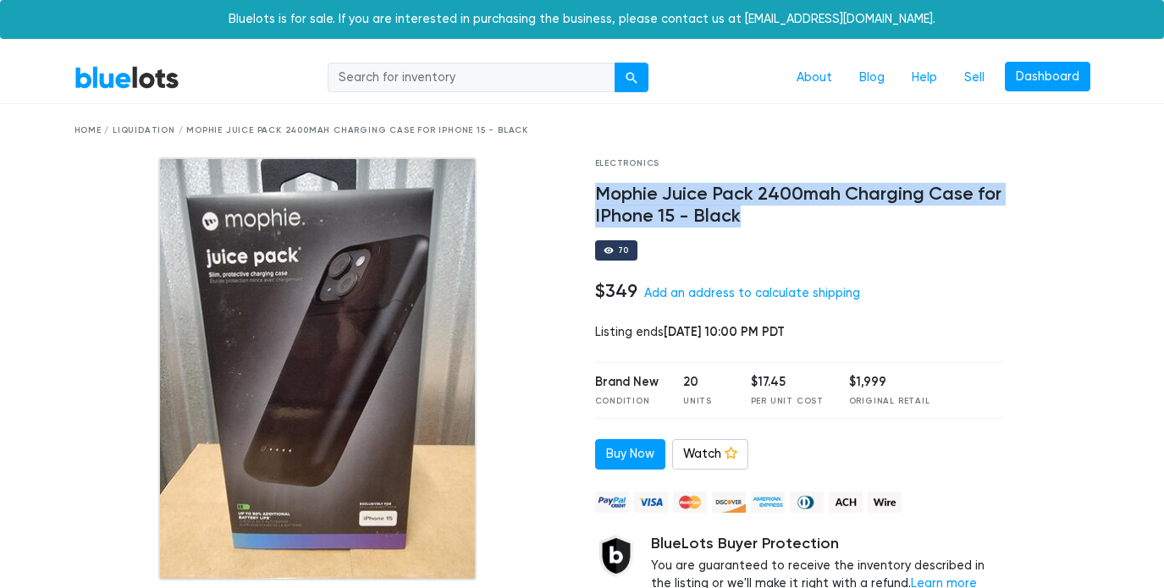
click at [686, 201] on h4 "Mophie Juice Pack 2400mah Charging Case for IPhone 15 - Black" at bounding box center [799, 206] width 409 height 44
copy div "Mophie Juice Pack 2400mah Charging Case for IPhone 15 - Black"
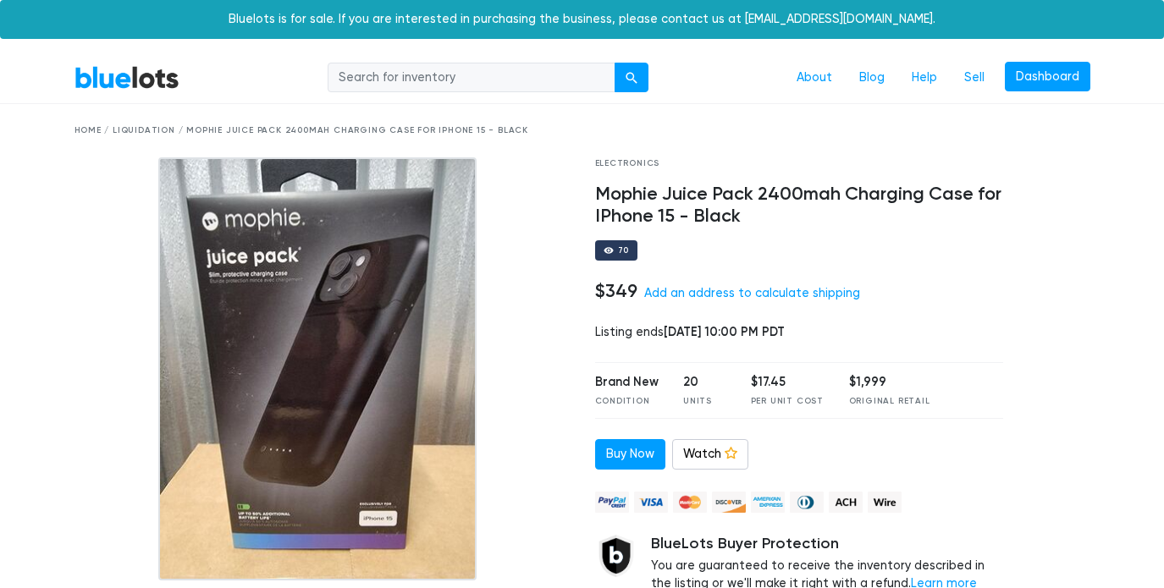
click at [782, 378] on div "$17.45" at bounding box center [787, 382] width 73 height 19
click at [763, 379] on div "$17.45" at bounding box center [787, 382] width 73 height 19
click at [725, 447] on icon at bounding box center [730, 453] width 13 height 13
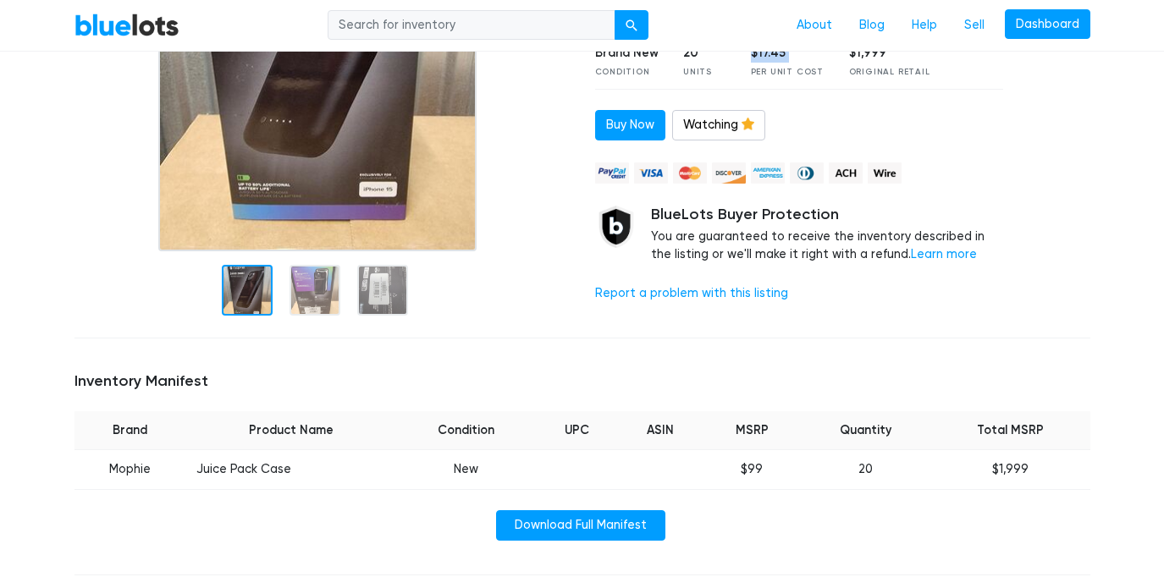
scroll to position [401, 0]
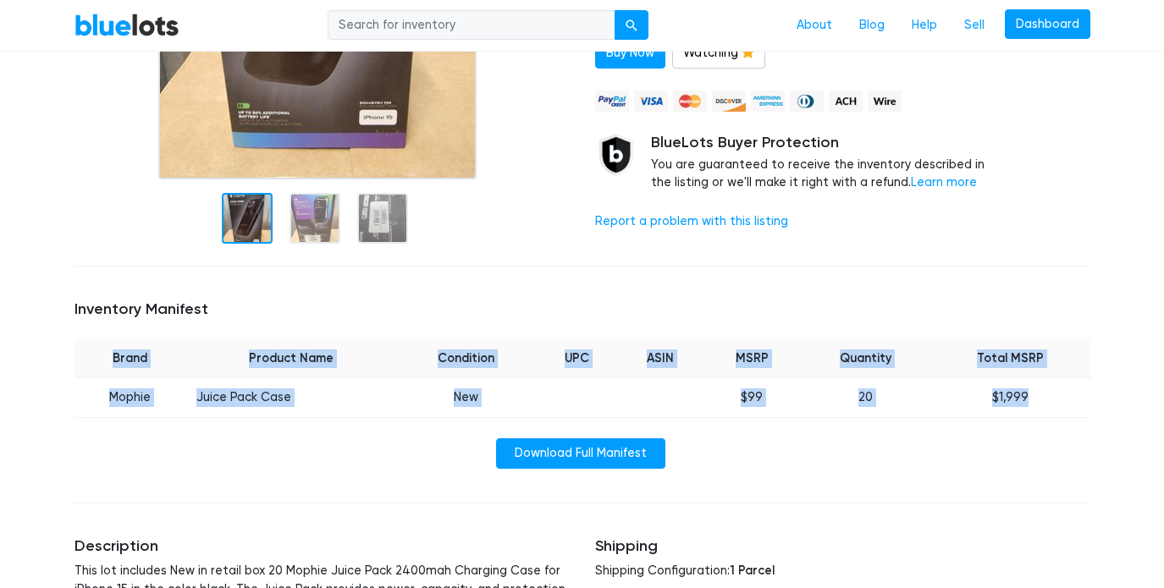
drag, startPoint x: 103, startPoint y: 352, endPoint x: 1054, endPoint y: 392, distance: 951.2
click at [1054, 392] on table "Brand Product Name Condition UPC ASIN MSRP Quantity Total MSRP Mophie Juice Pac…" at bounding box center [582, 378] width 1016 height 79
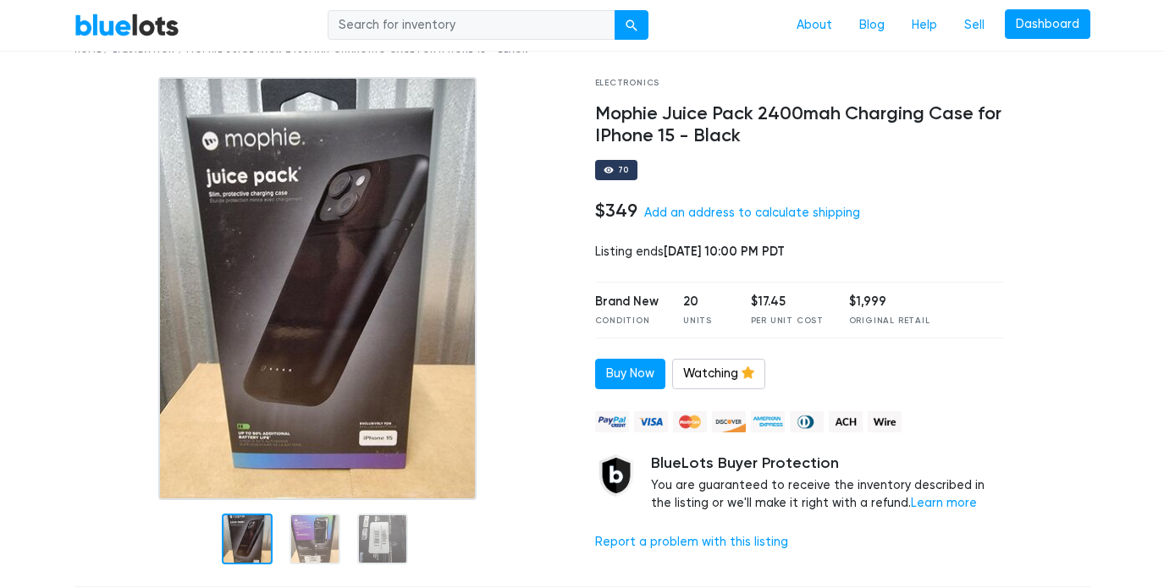
scroll to position [73, 0]
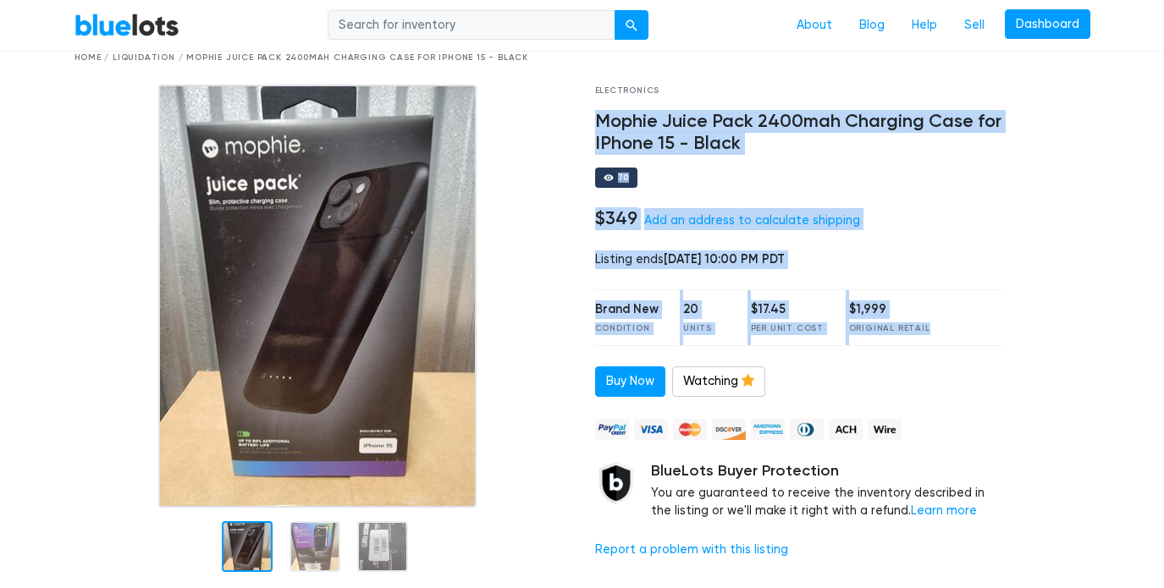
drag, startPoint x: 597, startPoint y: 117, endPoint x: 923, endPoint y: 326, distance: 387.8
click at [923, 326] on div "Electronics Mophie Juice Pack 2400mah Charging Case for IPhone 15 - Black 70 $3…" at bounding box center [799, 333] width 434 height 497
copy div "Mophie Juice Pack 2400mah Charging Case for IPhone 15 - Black 70 $349 Add an ad…"
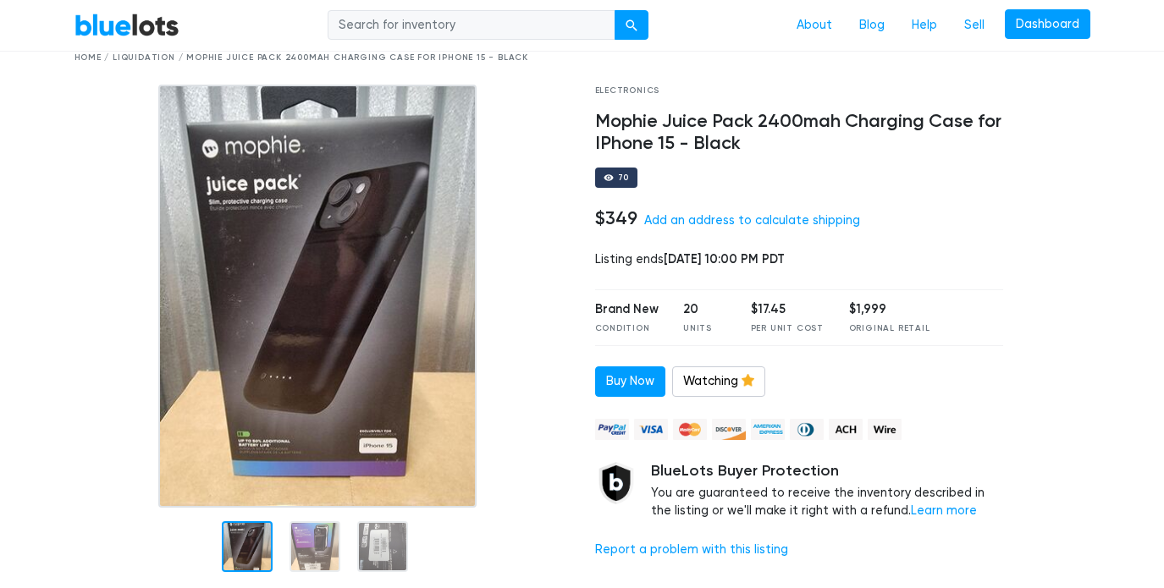
click at [946, 77] on div "Home / Liquidation / Mophie Juice Pack 2400mah Charging Case for IPhone 15 - Bl…" at bounding box center [582, 57] width 1041 height 53
click at [661, 219] on link "Add an address to calculate shipping" at bounding box center [752, 220] width 216 height 14
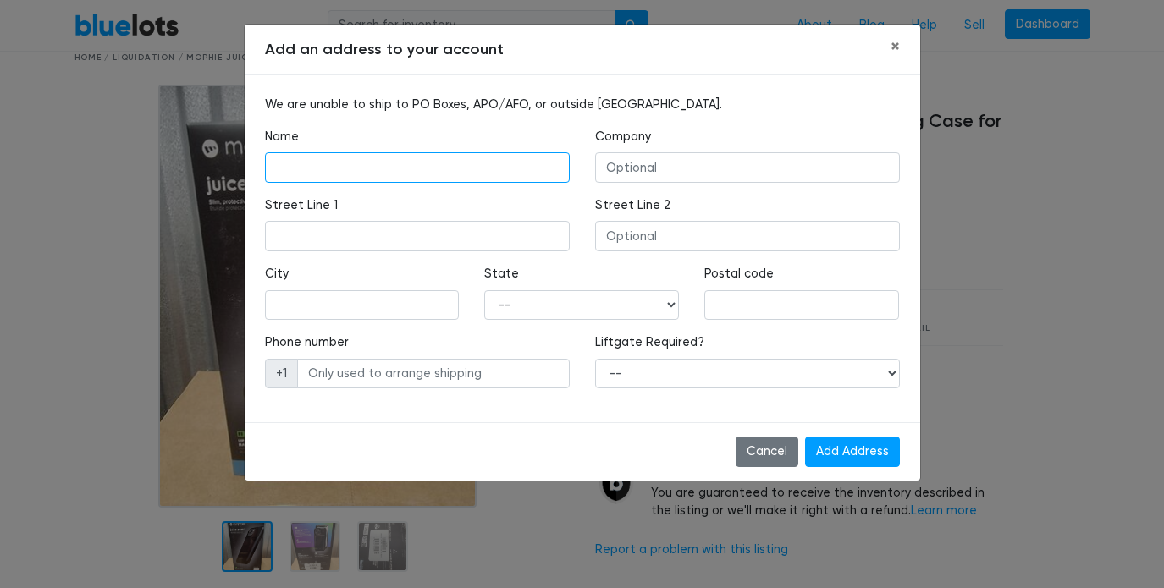
click at [548, 170] on input "text" at bounding box center [417, 167] width 305 height 30
type input "Amanda Neistat"
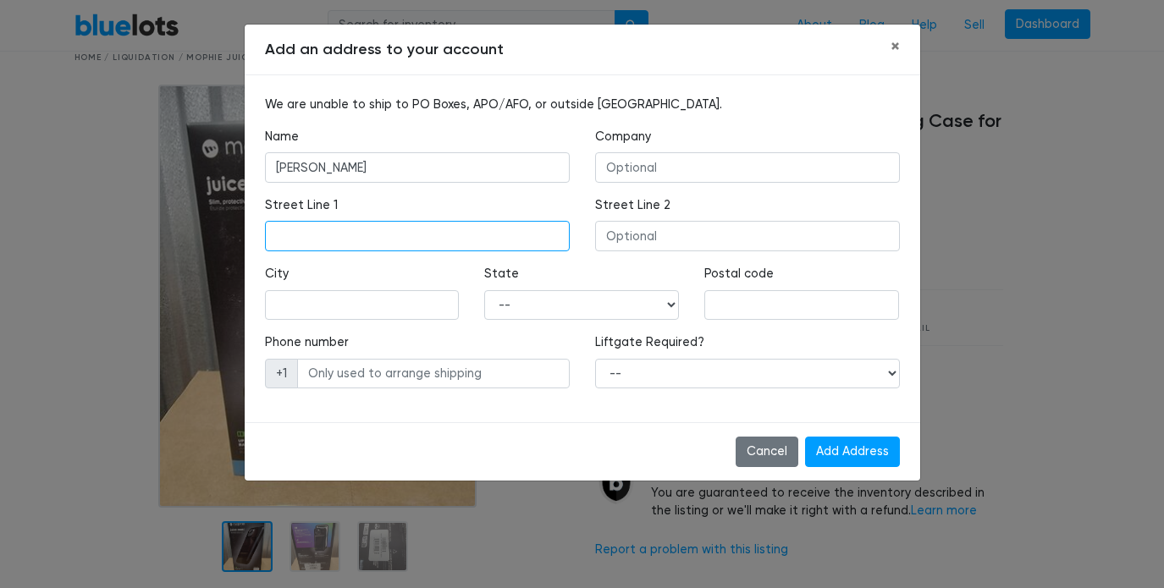
type input "817 N Hudson Ave #7"
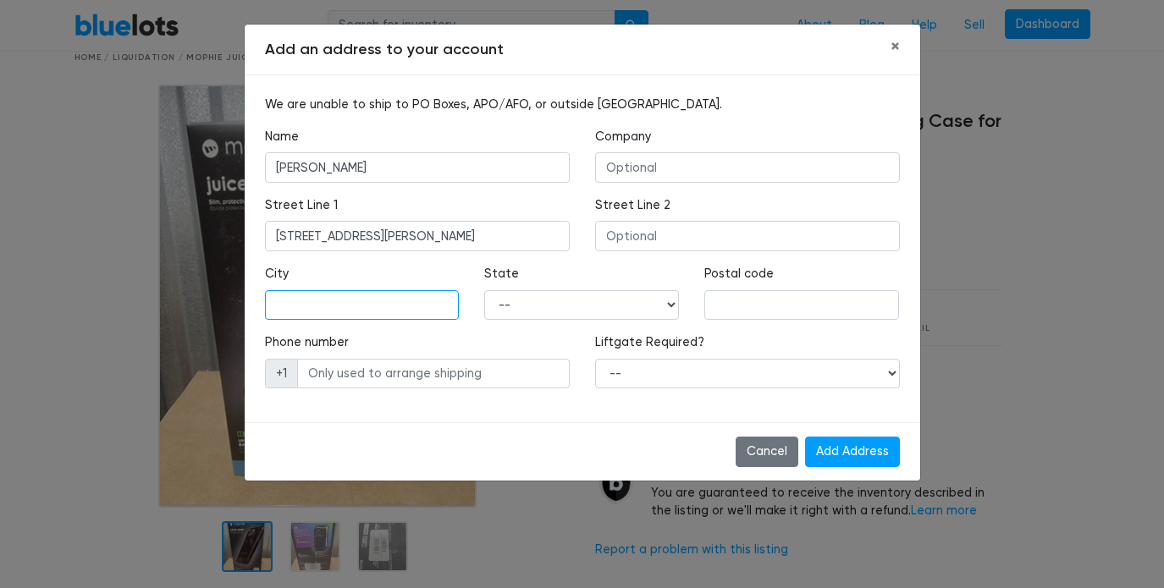
type input "Los Angeles"
select select "CA"
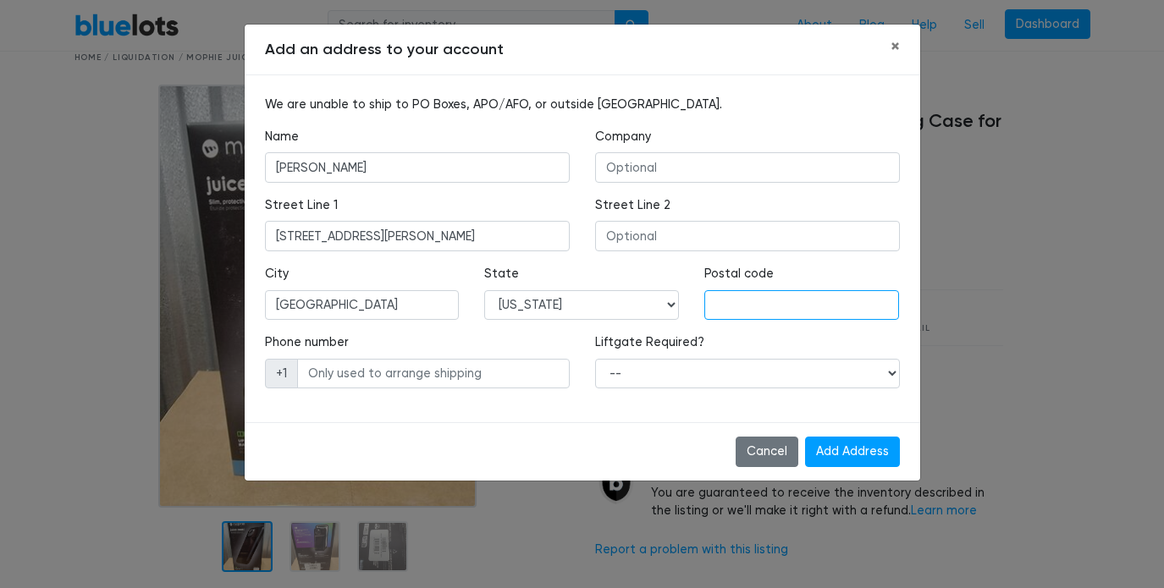
type input "90038"
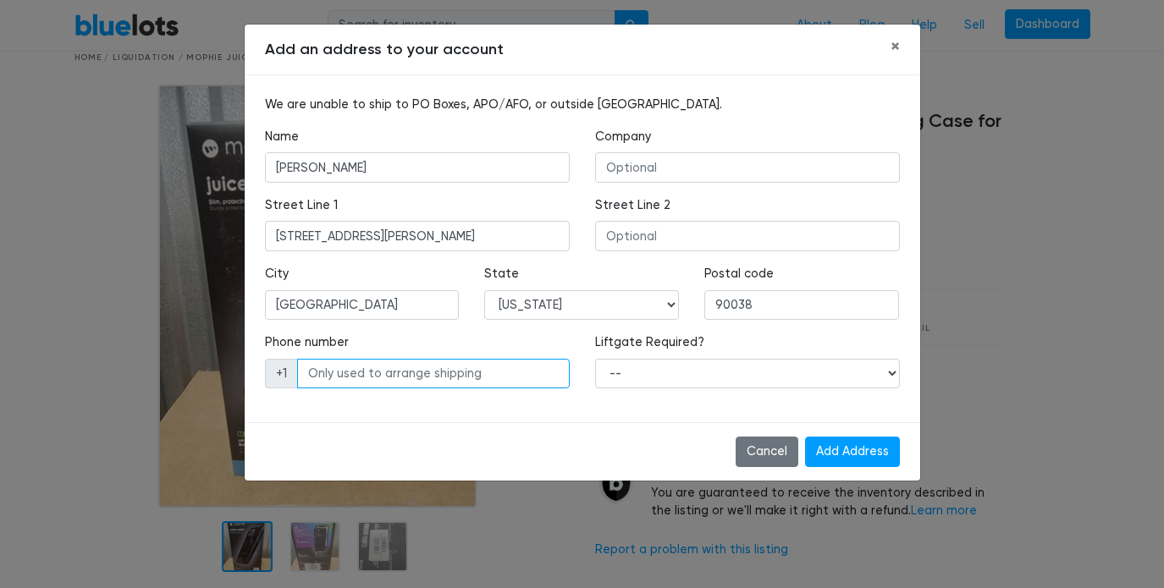
type input "8479223607"
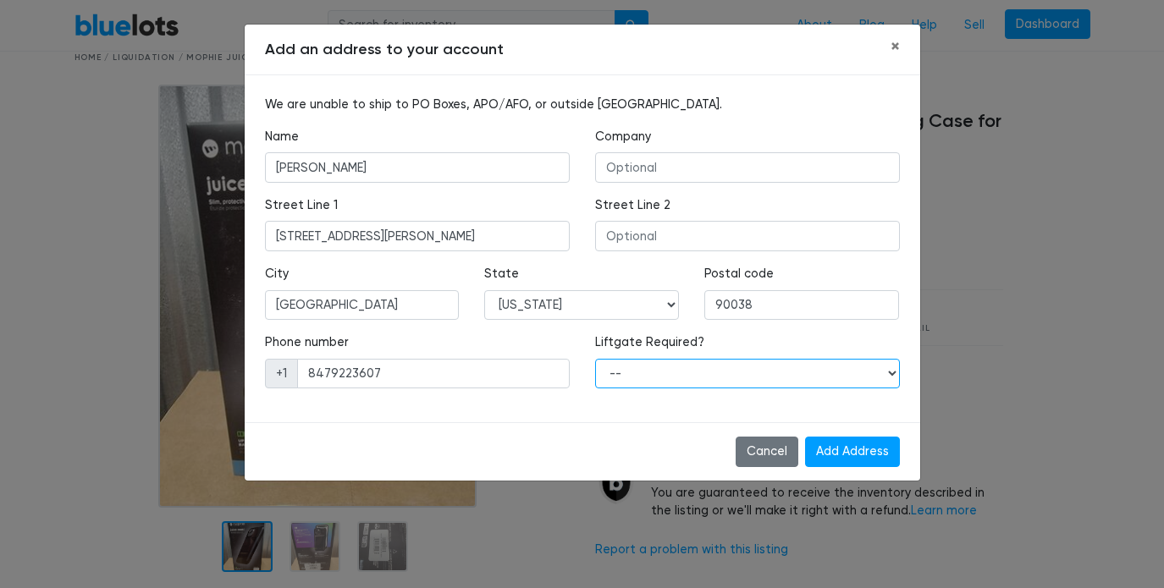
select select "0"
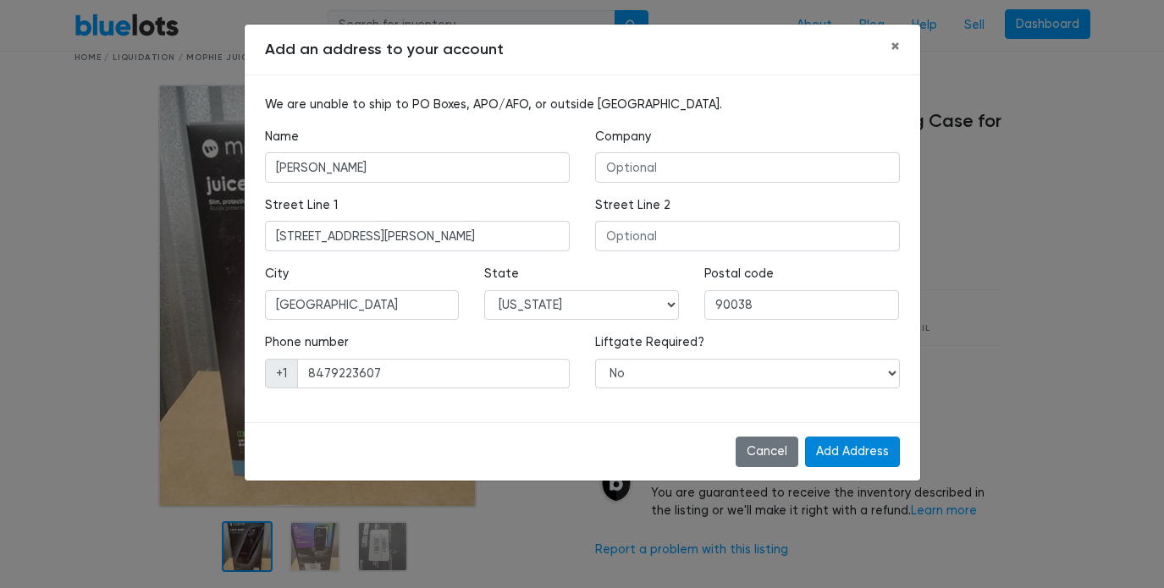
click at [841, 456] on input "Add Address" at bounding box center [852, 452] width 95 height 30
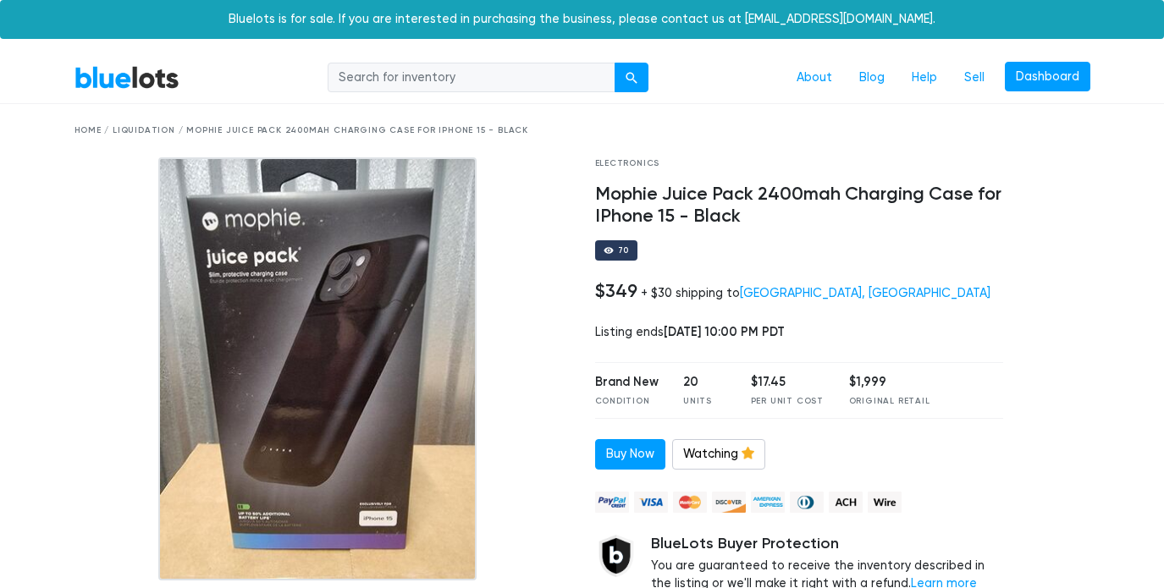
scroll to position [73, 0]
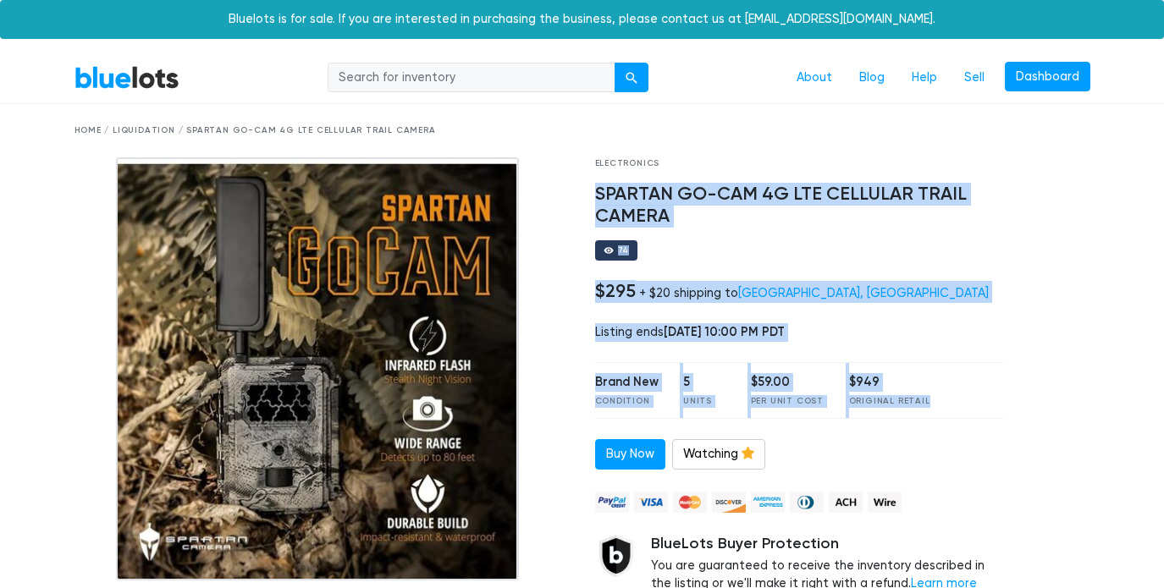
drag, startPoint x: 599, startPoint y: 186, endPoint x: 883, endPoint y: 404, distance: 357.3
click at [884, 404] on div "Electronics SPARTAN GO-CAM 4G LTE CELLULAR TRAIL CAMERA 74 $295 + $20 shipping …" at bounding box center [799, 405] width 434 height 497
copy div "SPARTAN GO-CAM 4G LTE CELLULAR TRAIL CAMERA 74 $295 + $20 shipping to [GEOGRAPH…"
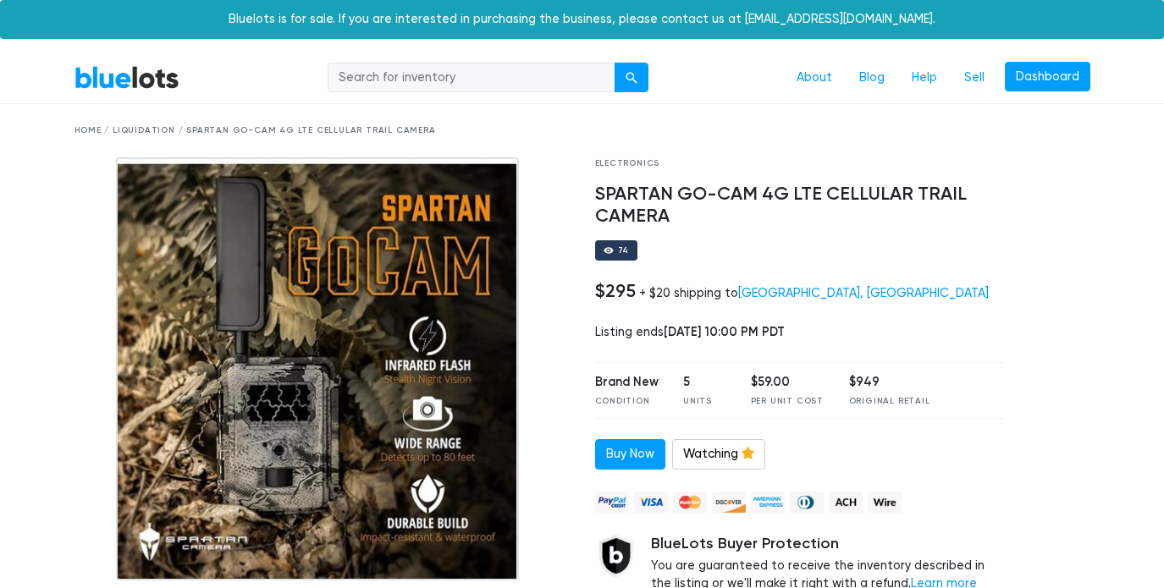
click at [988, 261] on div "Electronics SPARTAN GO-CAM 4G LTE CELLULAR TRAIL CAMERA 74 $295 + $20 shipping …" at bounding box center [799, 405] width 434 height 497
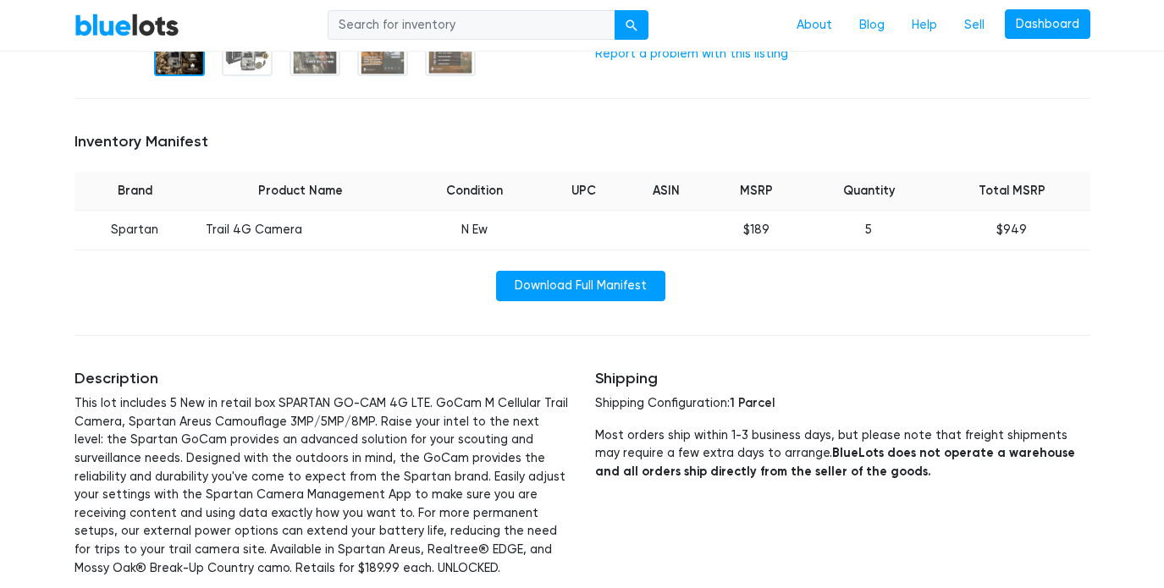
scroll to position [571, 0]
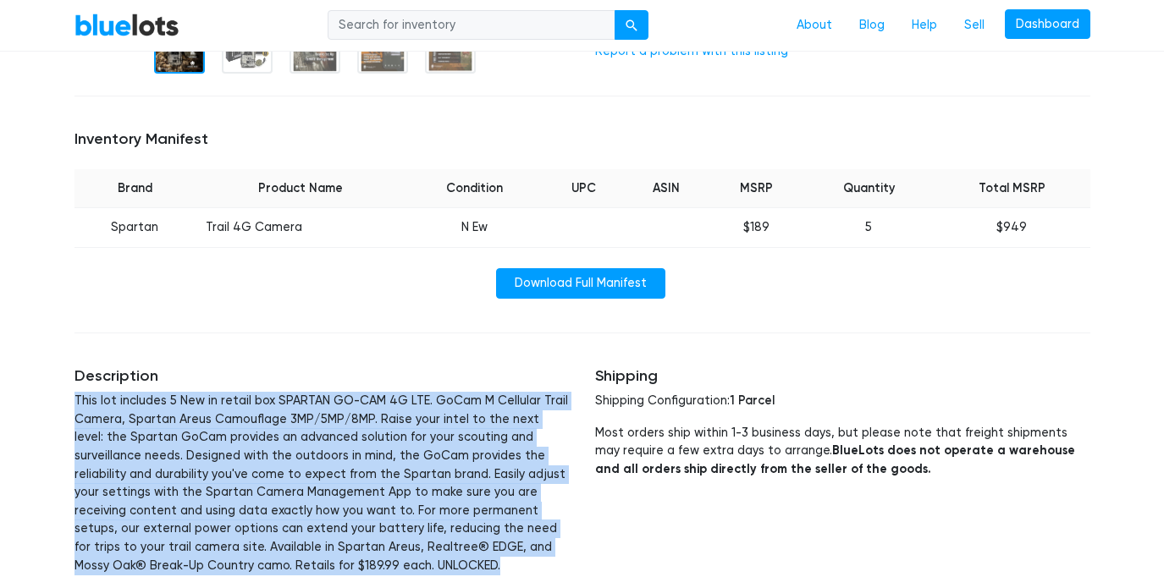
drag, startPoint x: 70, startPoint y: 391, endPoint x: 284, endPoint y: 553, distance: 268.8
click at [284, 553] on div "Description This lot includes 5 New in retail box SPARTAN GO-CAM 4G LTE. GoCam …" at bounding box center [322, 521] width 520 height 349
copy p "This lot includes 5 New in retail box SPARTAN GO-CAM 4G LTE. GoCam M Cellular T…"
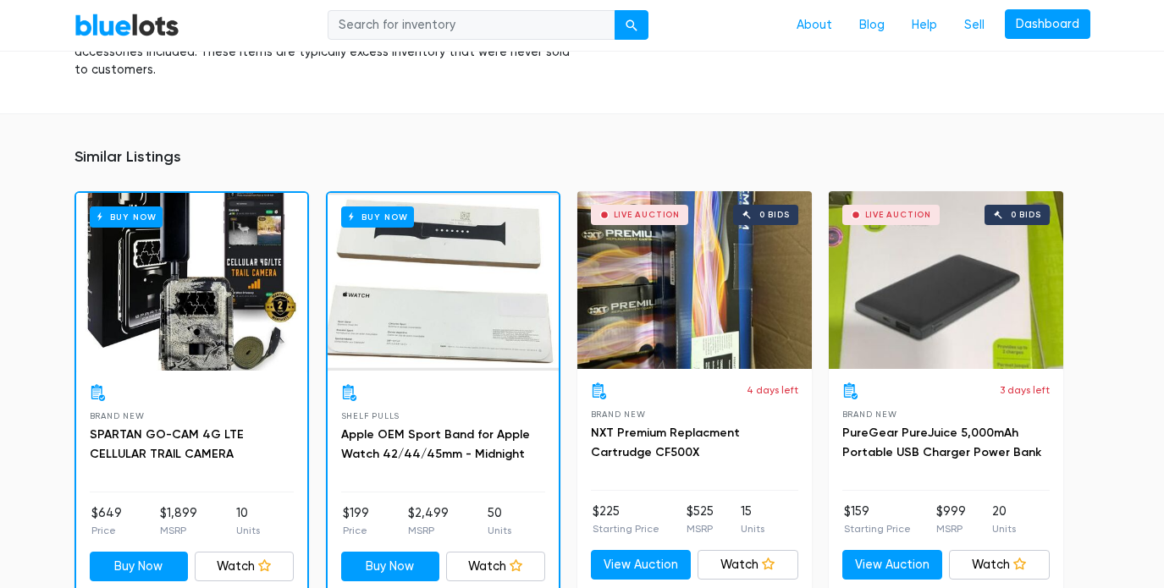
scroll to position [1193, 0]
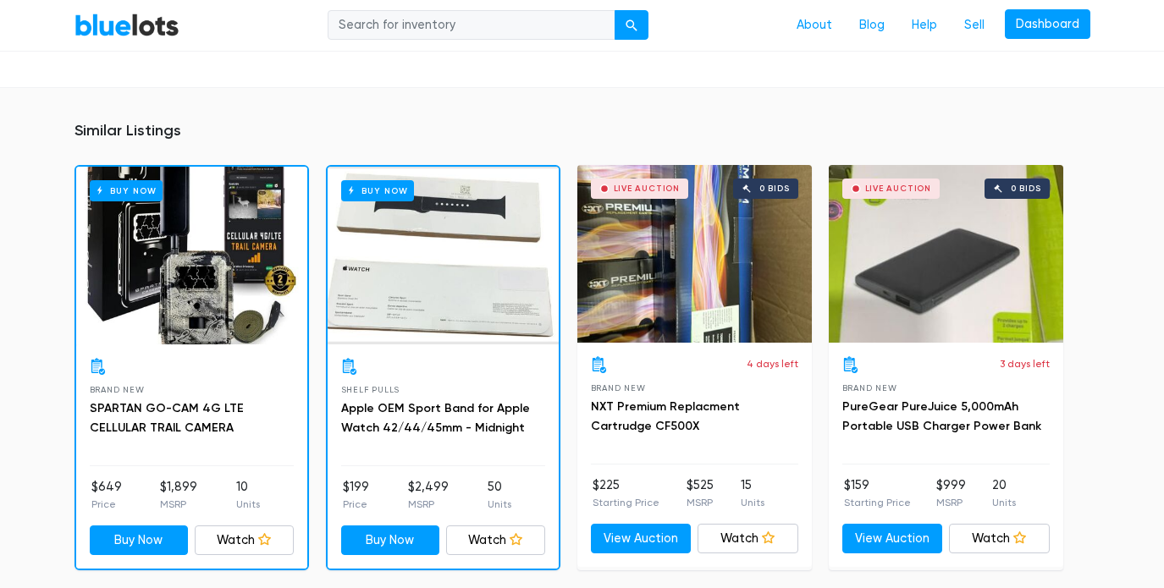
click at [223, 308] on div "Buy Now" at bounding box center [191, 256] width 231 height 178
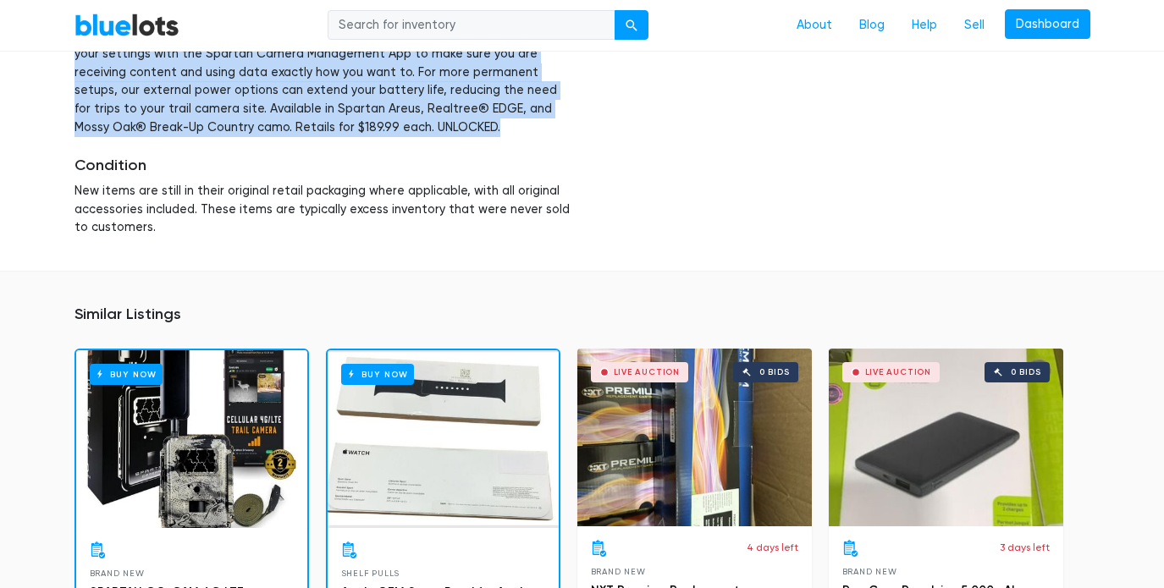
scroll to position [1011, 0]
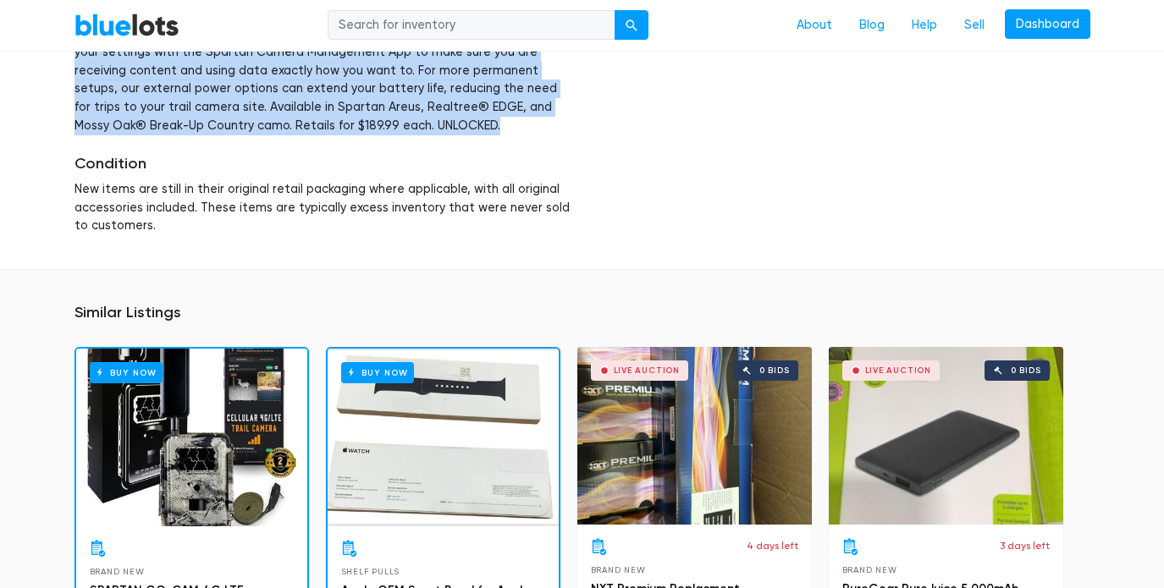
click at [426, 412] on div "Buy Now" at bounding box center [443, 438] width 231 height 178
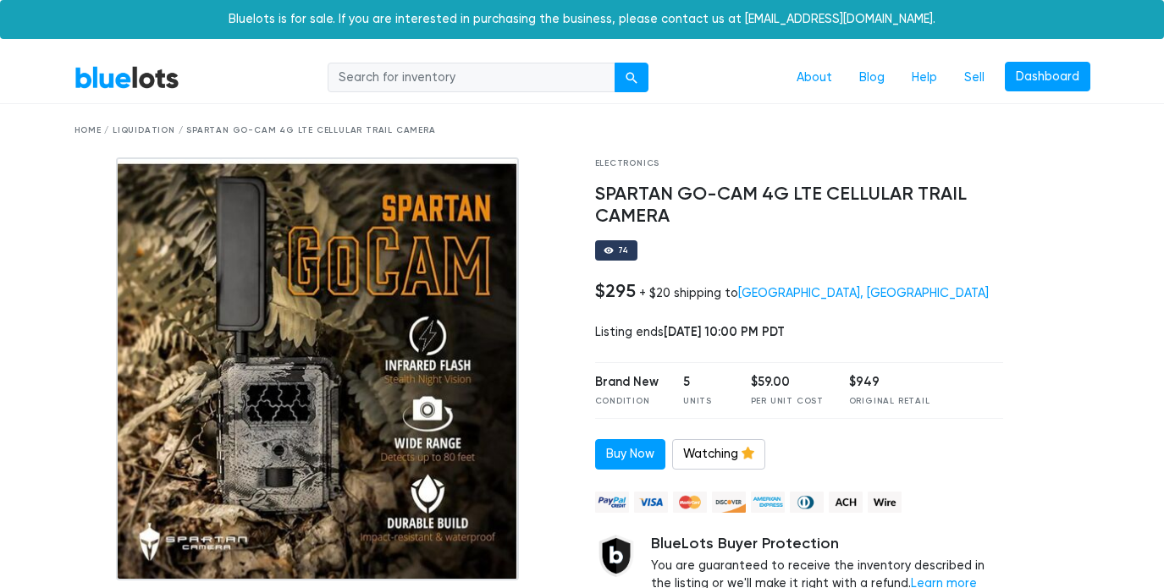
scroll to position [0, 0]
click at [724, 241] on div "74" at bounding box center [799, 250] width 409 height 20
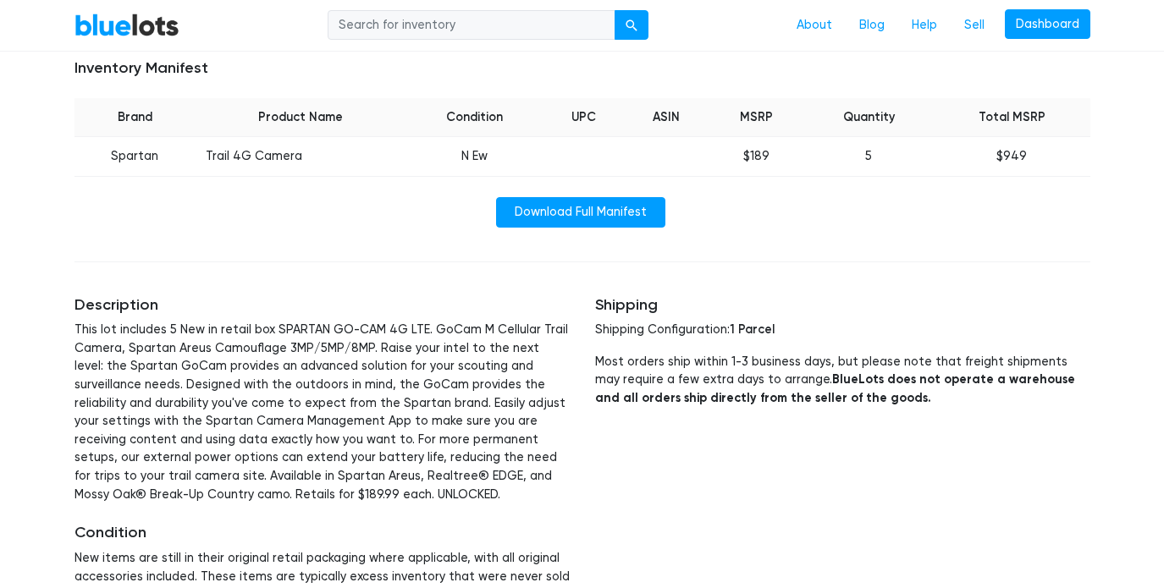
scroll to position [661, 0]
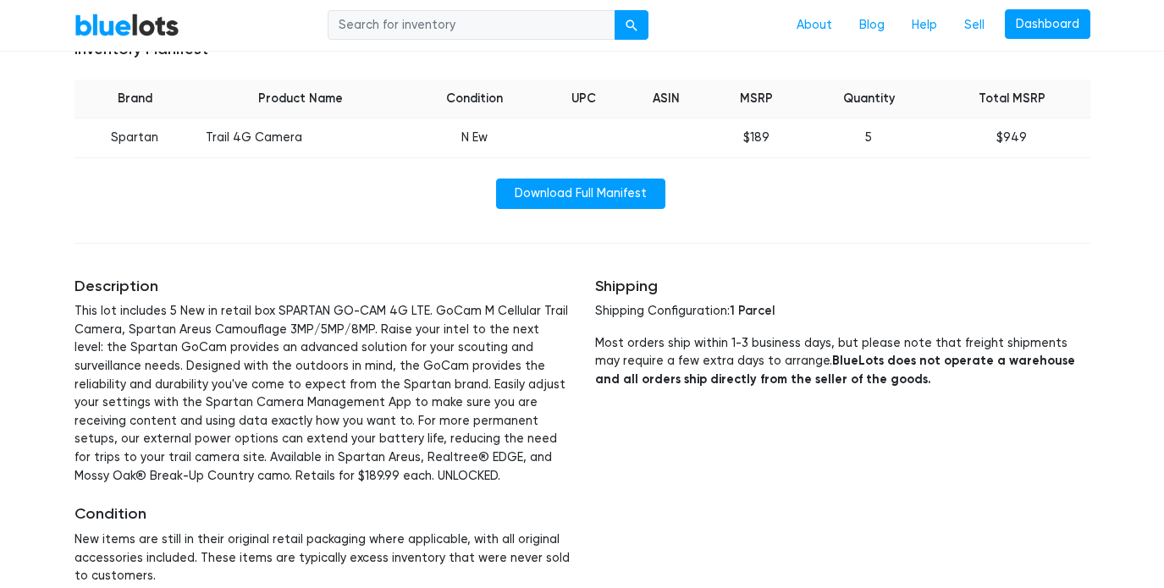
click at [883, 443] on div "Shipping Shipping Configuration: 1 Parcel Most orders ship within 1-3 business …" at bounding box center [842, 431] width 520 height 349
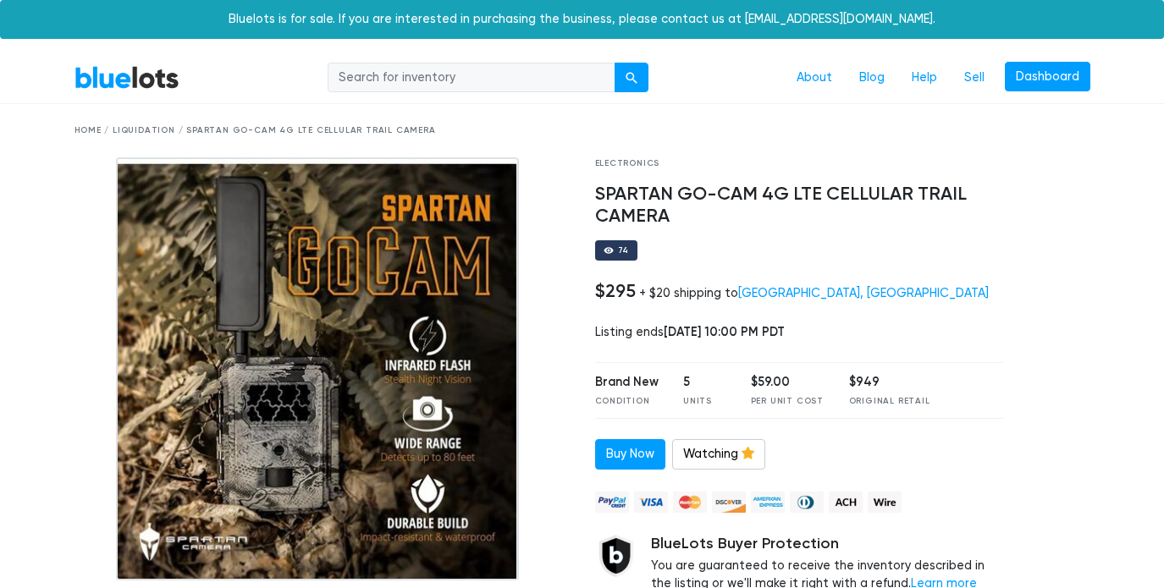
scroll to position [0, 0]
click at [631, 449] on link "Buy Now" at bounding box center [630, 454] width 70 height 30
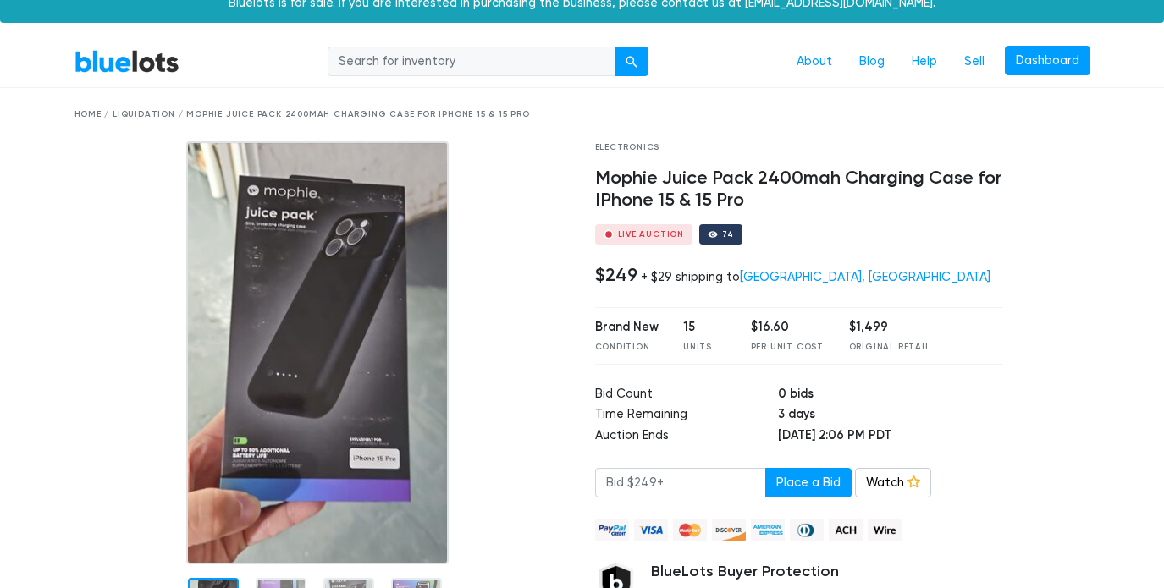
scroll to position [22, 0]
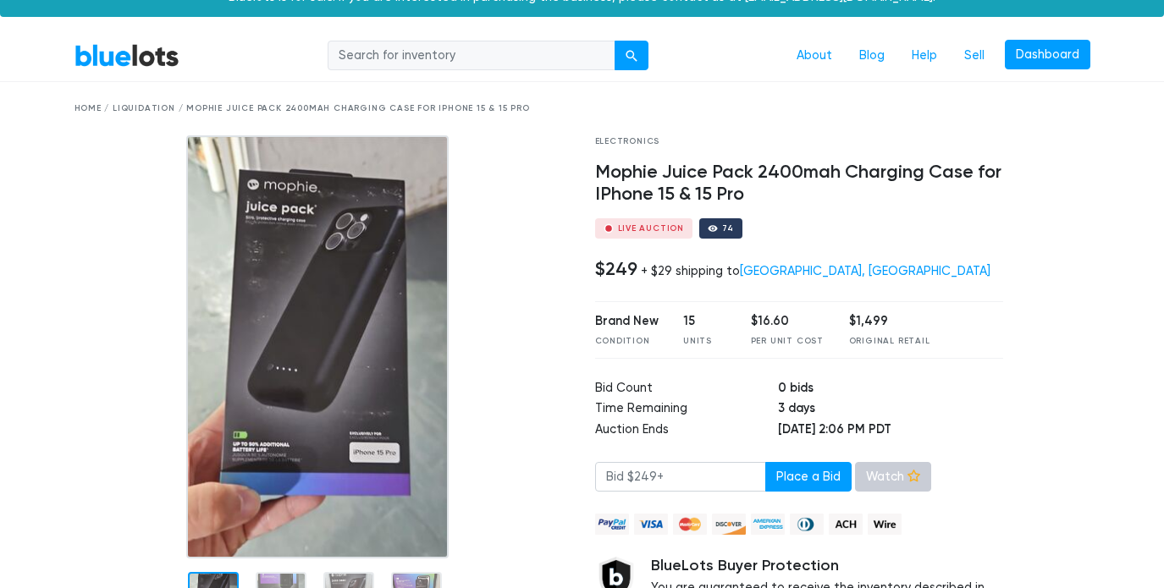
click at [907, 473] on icon at bounding box center [913, 476] width 13 height 13
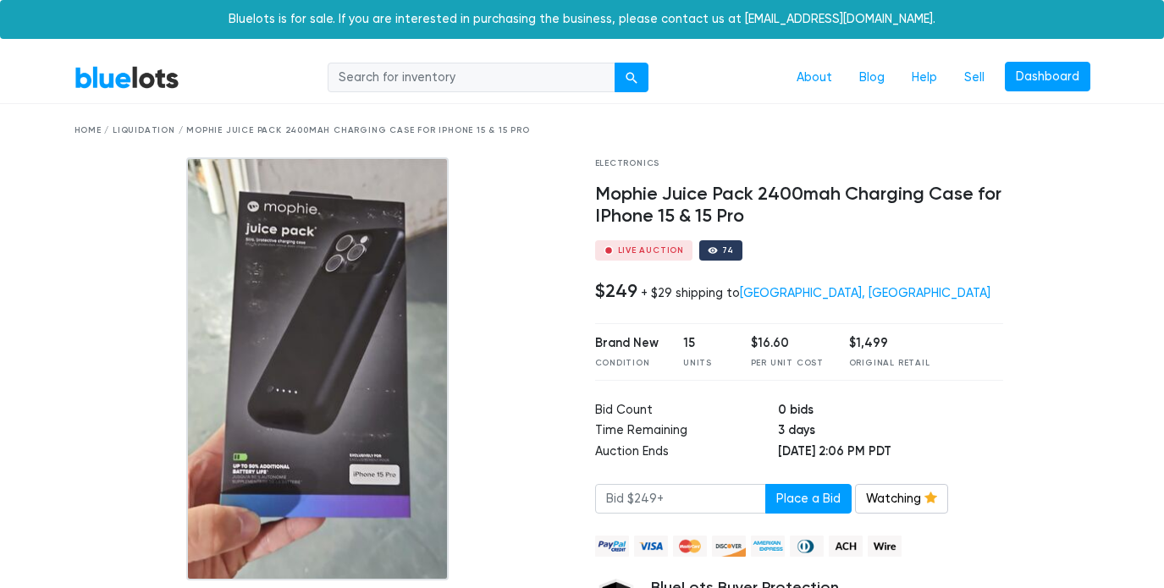
scroll to position [0, 0]
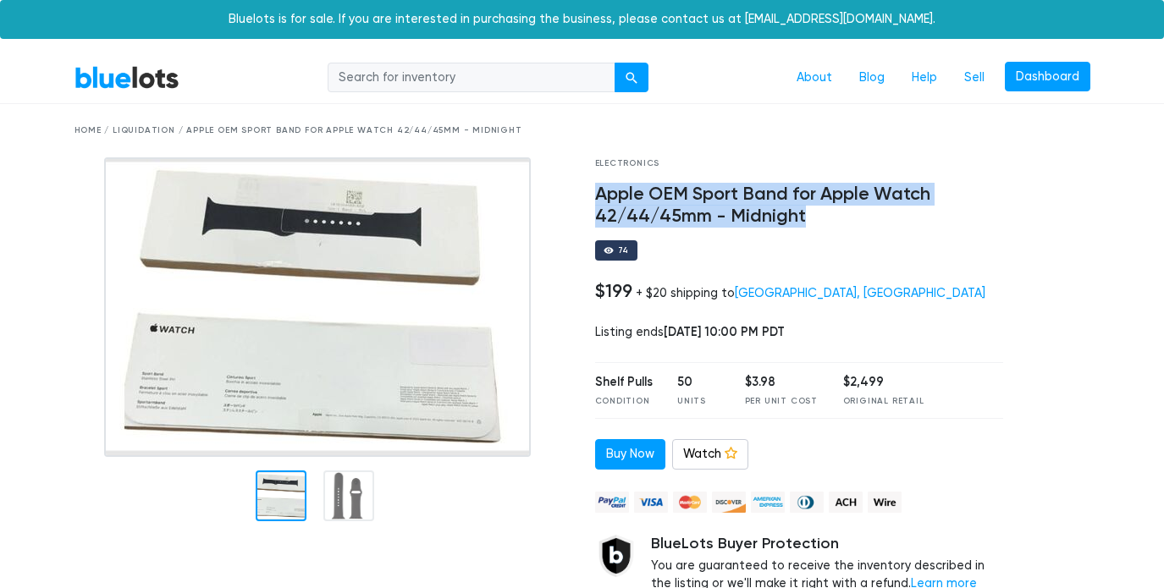
drag, startPoint x: 597, startPoint y: 190, endPoint x: 812, endPoint y: 217, distance: 216.7
click at [812, 217] on h4 "Apple OEM Sport Band for Apple Watch 42/44/45mm - Midnight" at bounding box center [799, 206] width 409 height 44
copy h4 "Apple OEM Sport Band for Apple Watch 42/44/45mm - Midnight"
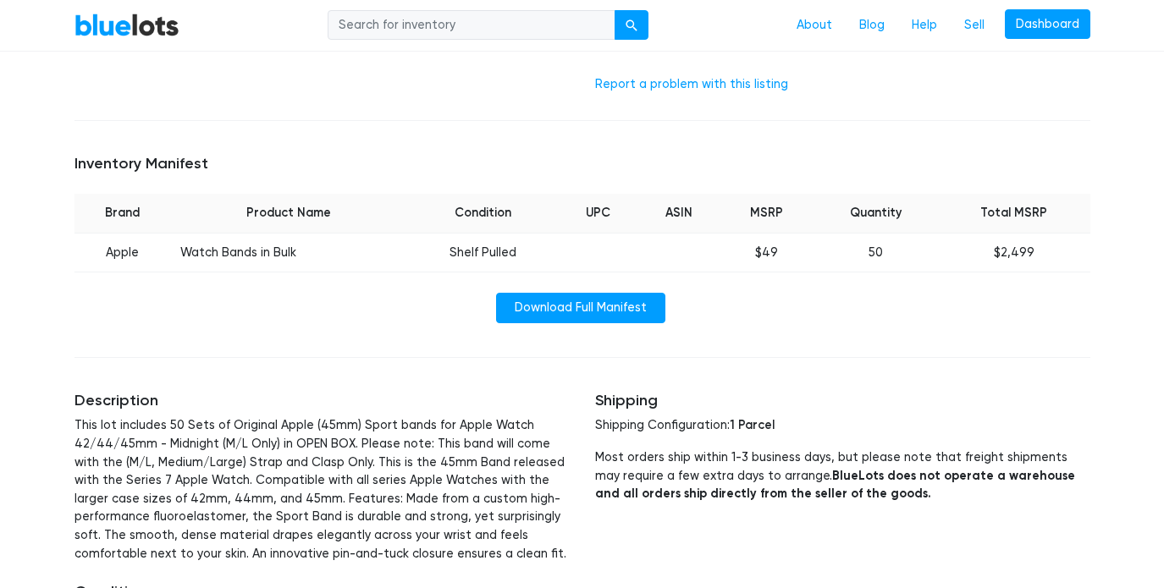
scroll to position [549, 0]
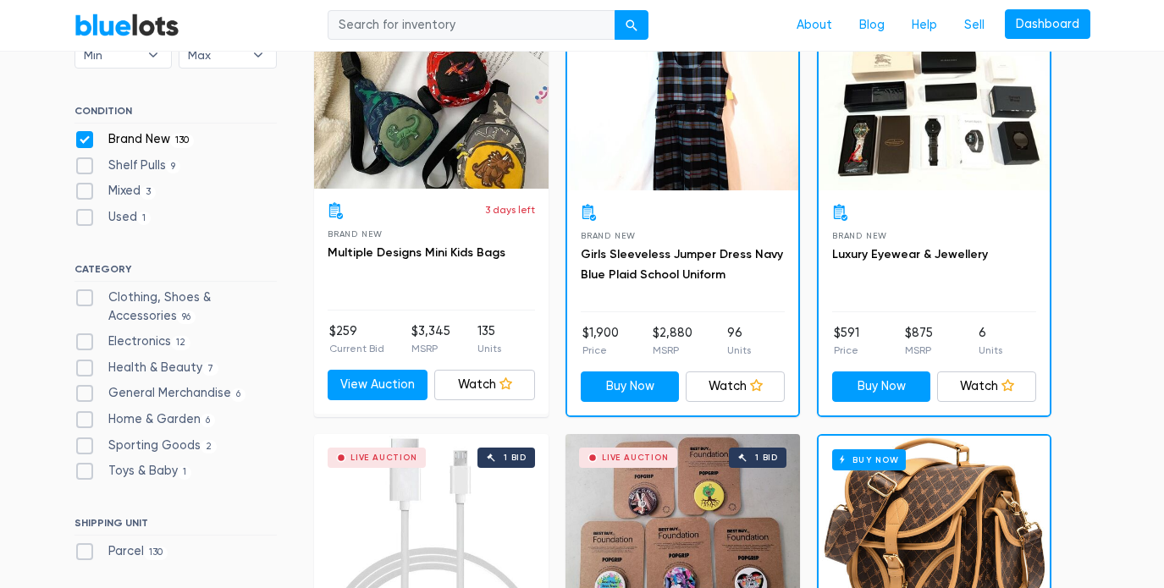
scroll to position [597, 0]
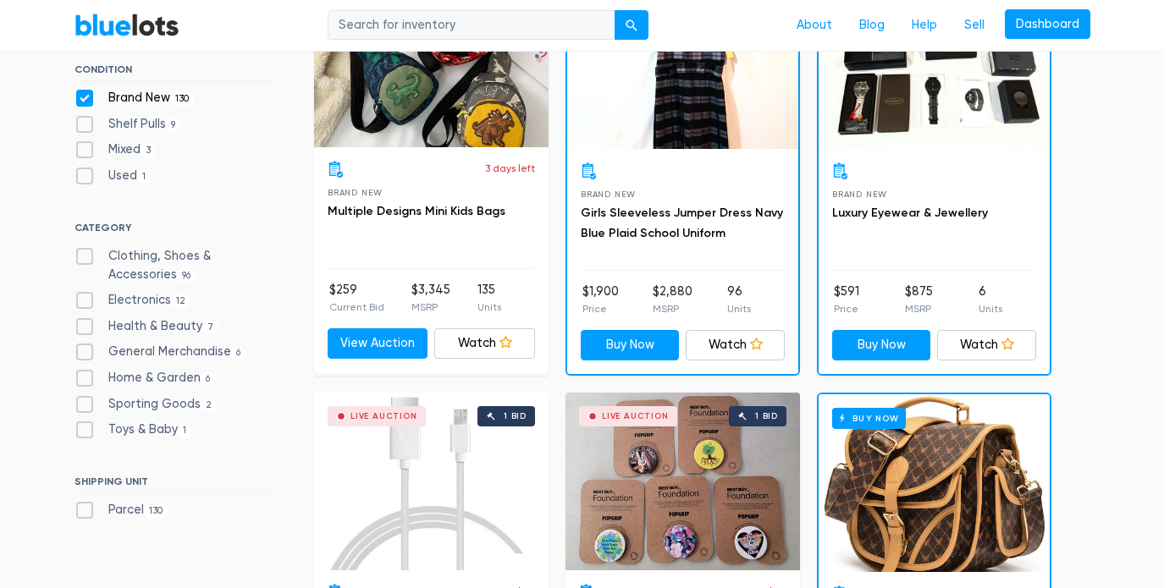
click at [87, 344] on label "General Merchandise 6" at bounding box center [160, 352] width 172 height 19
click at [85, 344] on Merchandise"] "General Merchandise 6" at bounding box center [79, 348] width 11 height 11
checkbox Merchandise"] "true"
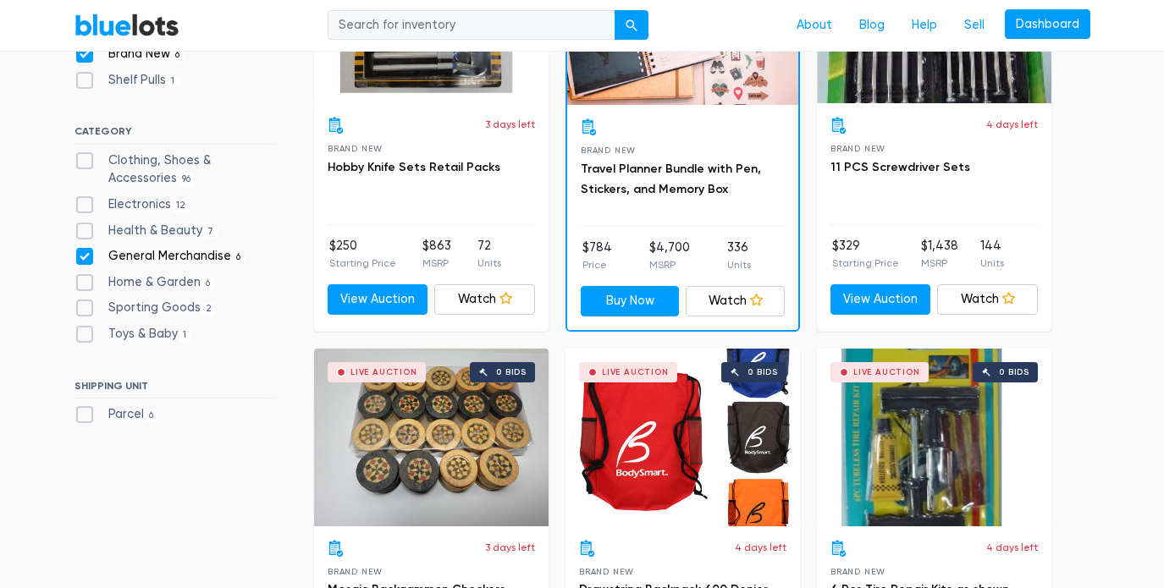
scroll to position [438, 0]
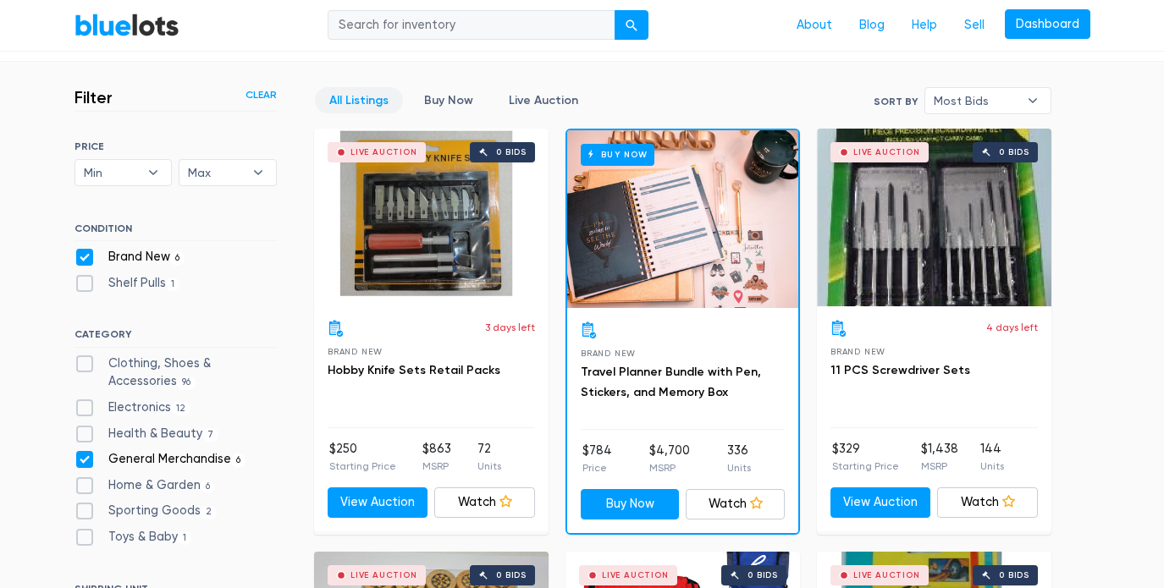
click at [88, 457] on label "General Merchandise 6" at bounding box center [160, 459] width 172 height 19
click at [85, 457] on Merchandise"] "General Merchandise 6" at bounding box center [79, 455] width 11 height 11
checkbox Merchandise"] "false"
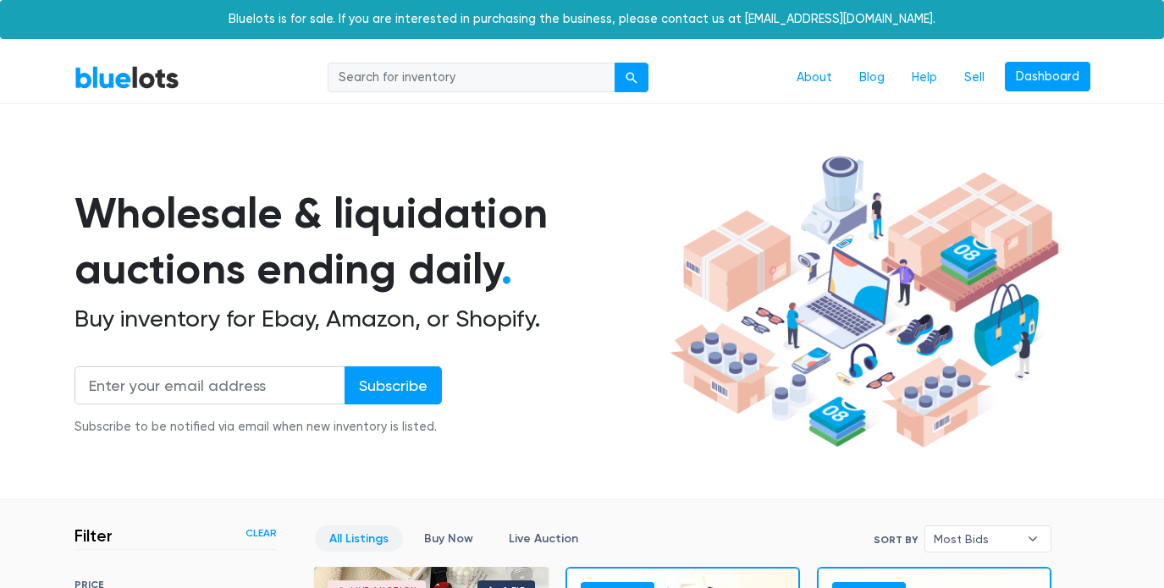
scroll to position [454, 0]
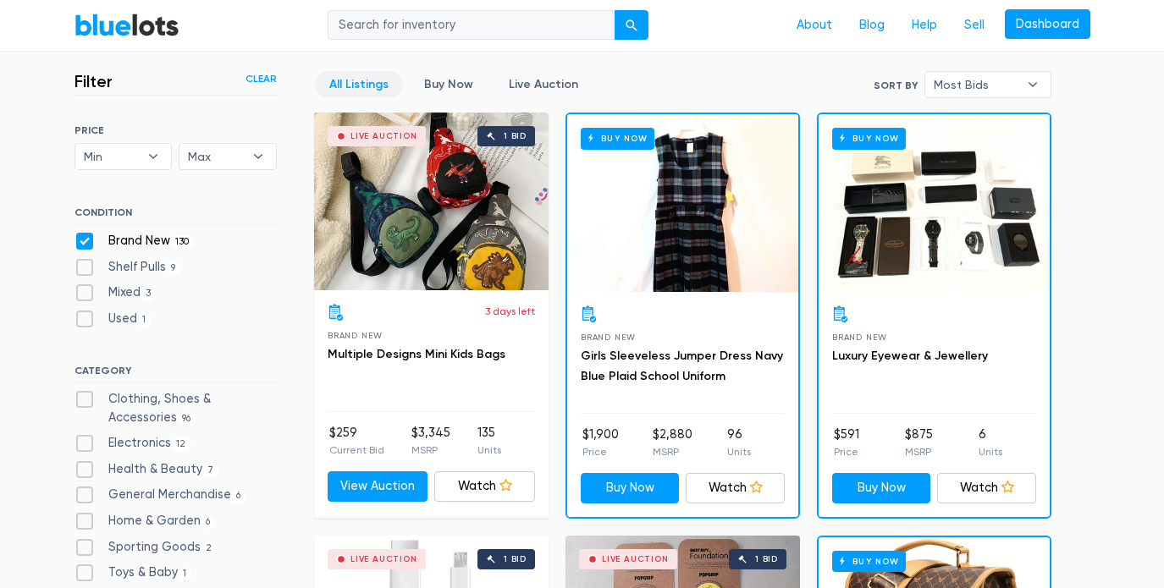
click at [81, 264] on label "Shelf Pulls 9" at bounding box center [127, 267] width 107 height 19
click at [81, 264] on Pulls"] "Shelf Pulls 9" at bounding box center [79, 263] width 11 height 11
checkbox Pulls"] "true"
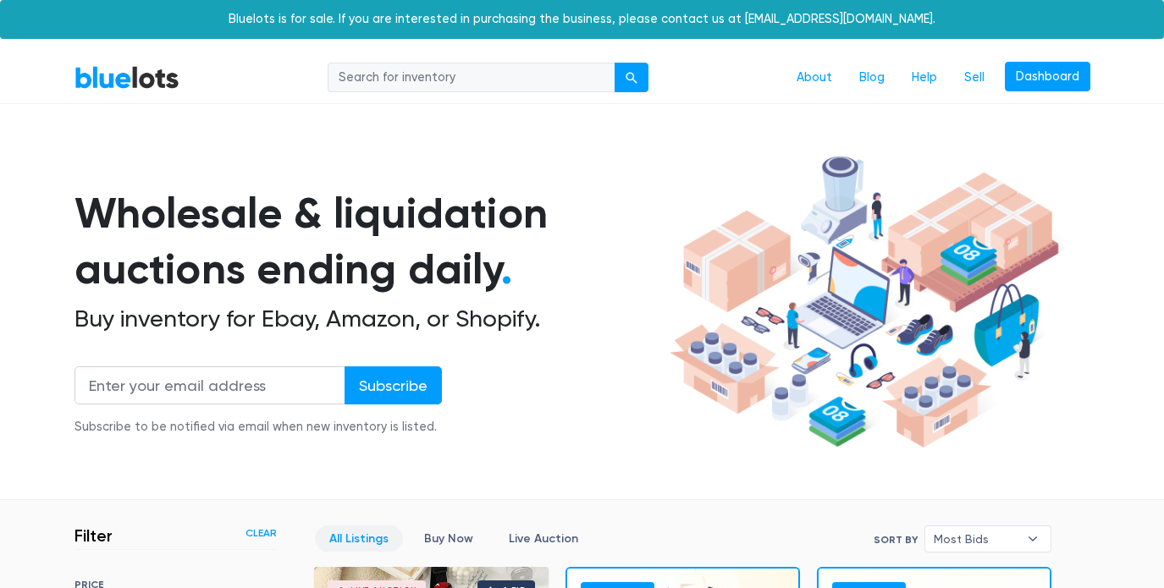
scroll to position [454, 0]
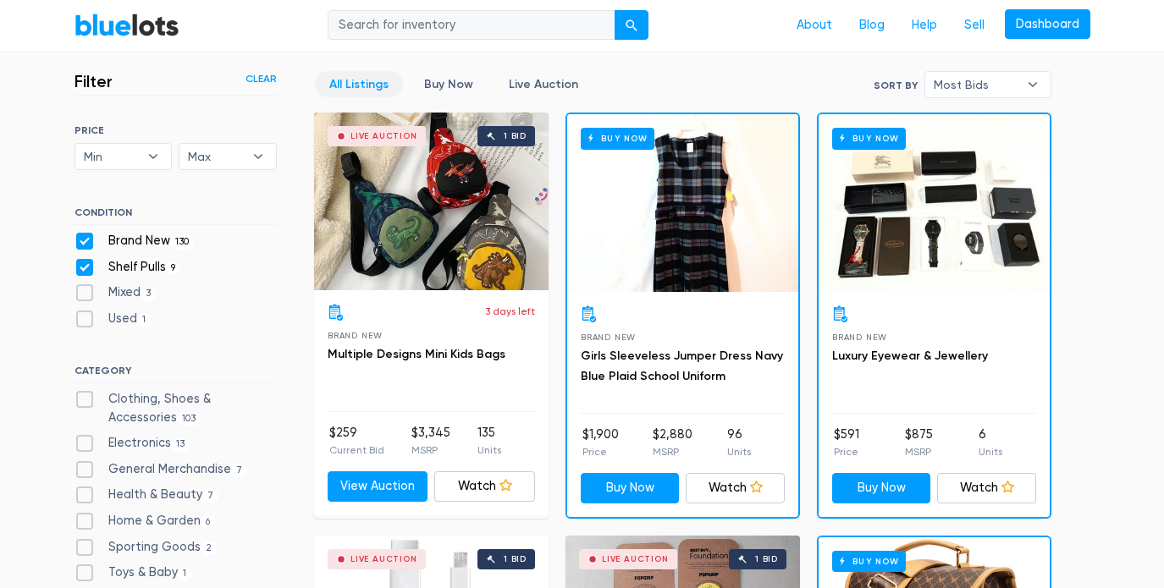
click at [84, 241] on label "Brand New 130" at bounding box center [134, 241] width 120 height 19
click at [84, 241] on New"] "Brand New 130" at bounding box center [79, 237] width 11 height 11
checkbox New"] "false"
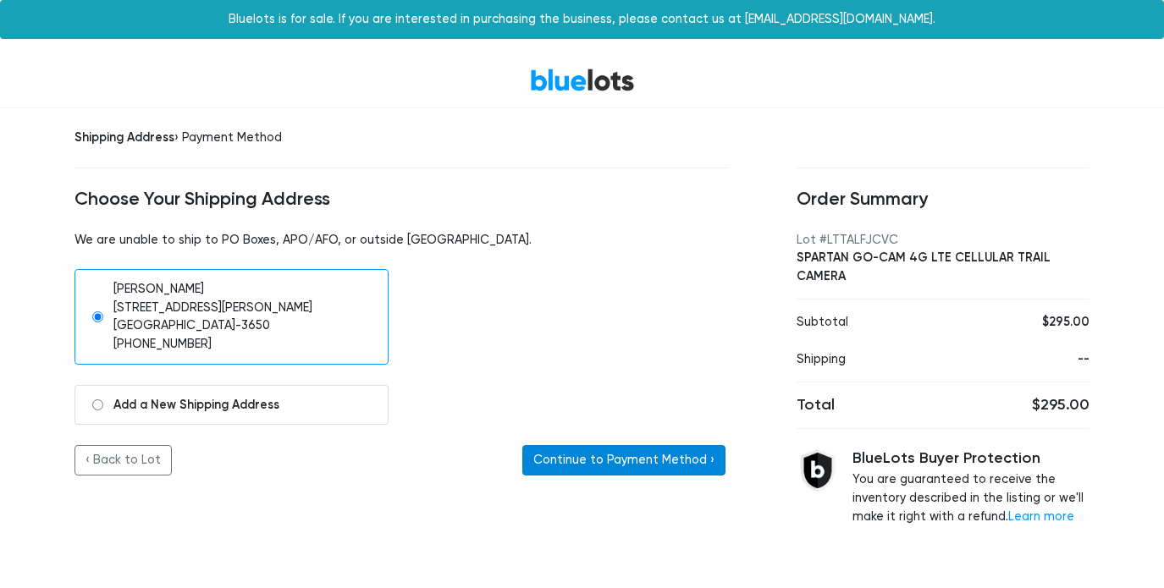
click at [664, 458] on button "Continue to Payment Method ›" at bounding box center [623, 460] width 203 height 30
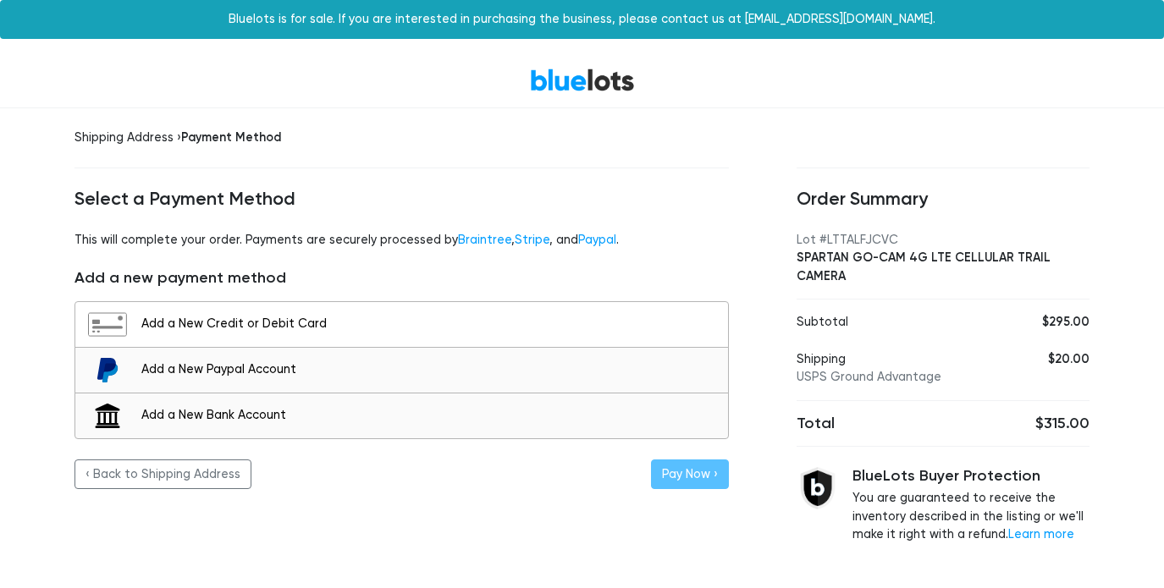
click at [339, 324] on div "Add a New Credit or Debit Card" at bounding box center [430, 324] width 578 height 19
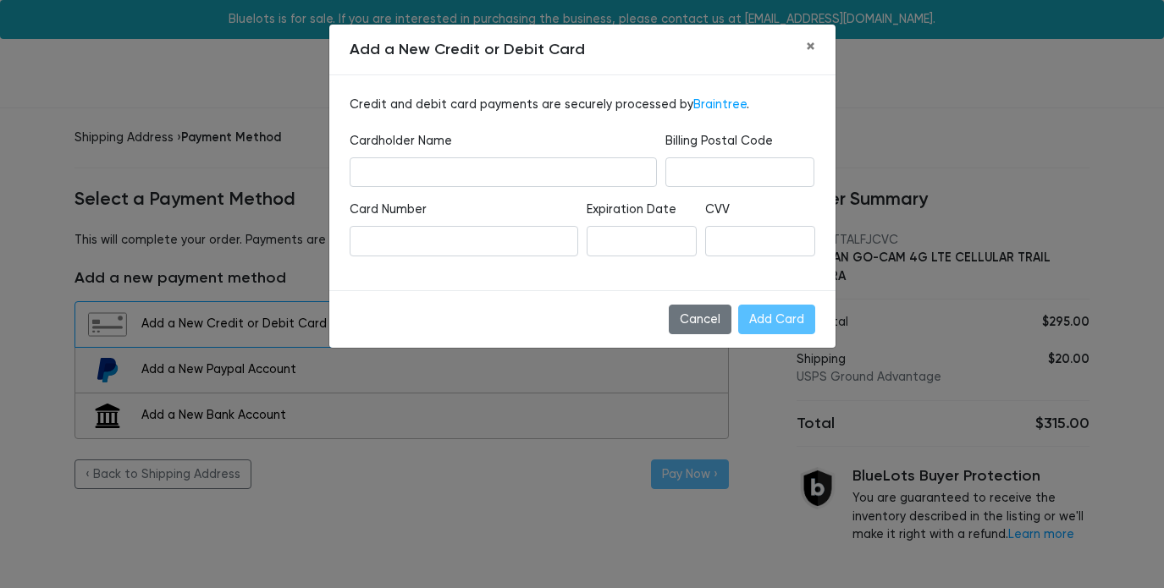
click at [443, 186] on div "Cardholder Name" at bounding box center [503, 166] width 316 height 69
click at [442, 173] on input "text" at bounding box center [503, 172] width 307 height 30
type input "Amanda neistat"
click at [799, 264] on div "CVV" at bounding box center [760, 235] width 118 height 69
click at [784, 326] on input "Add Card" at bounding box center [776, 320] width 77 height 30
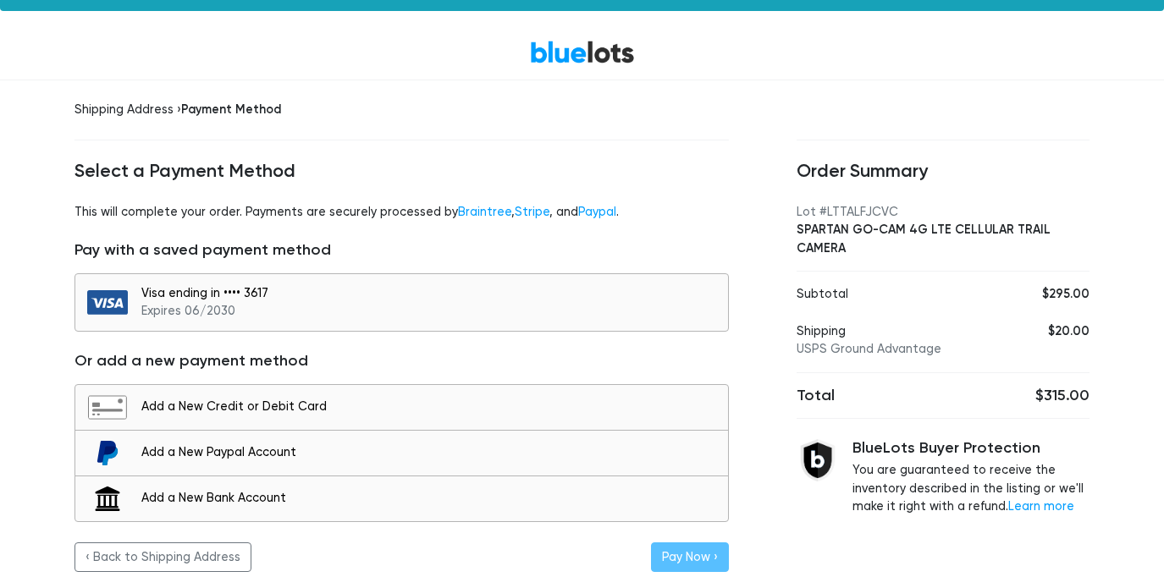
scroll to position [27, 0]
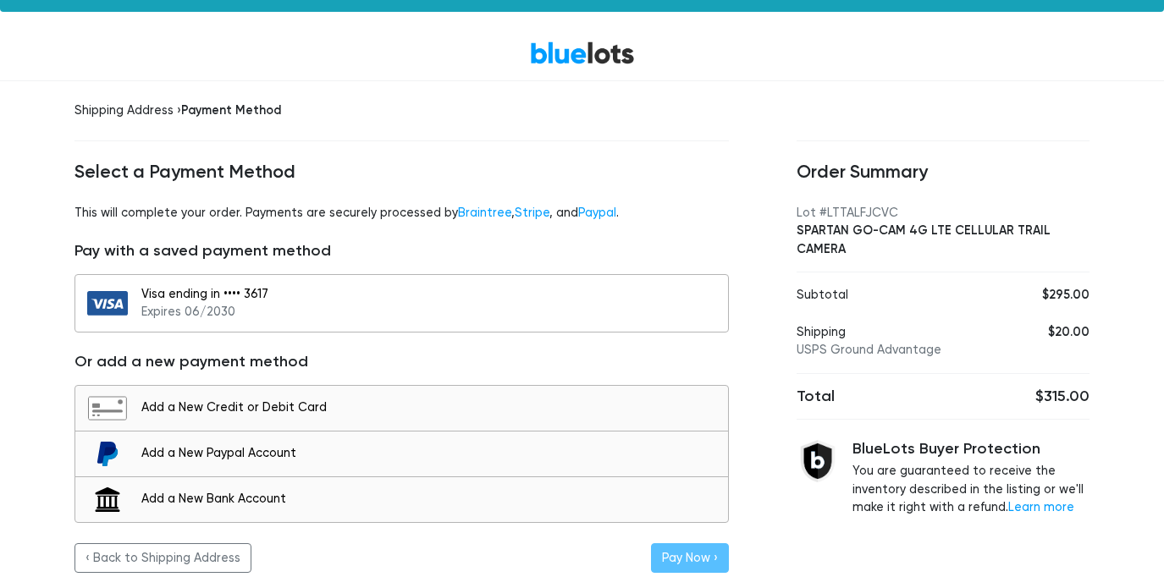
click at [369, 309] on div "Visa ending in •••• 3617 Expires 06/2030" at bounding box center [430, 303] width 578 height 36
click at [702, 551] on button "Pay Now ›" at bounding box center [690, 558] width 78 height 30
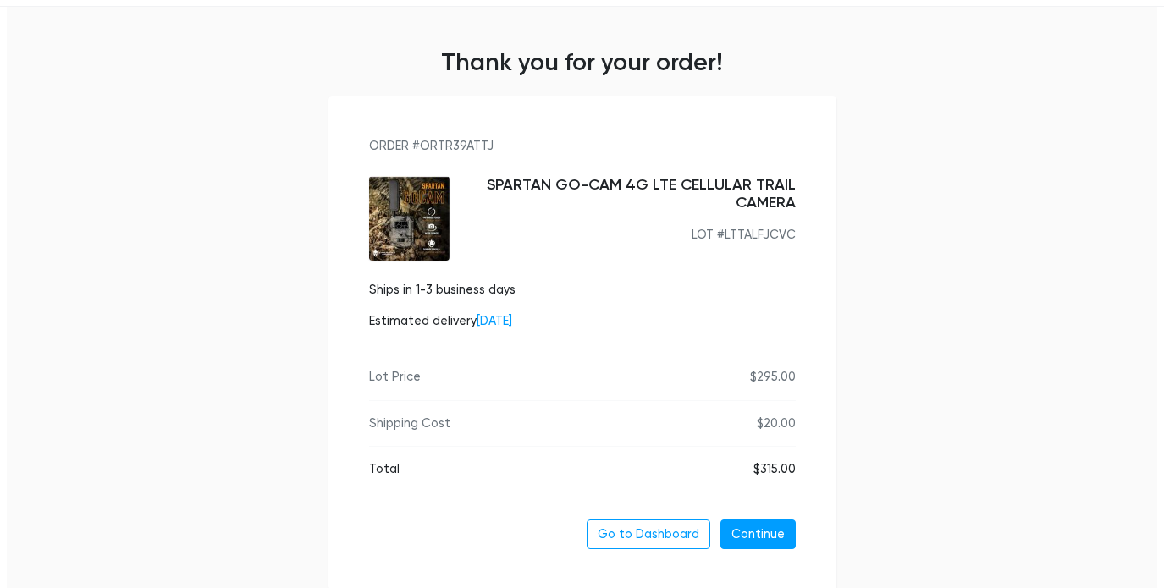
scroll to position [210, 0]
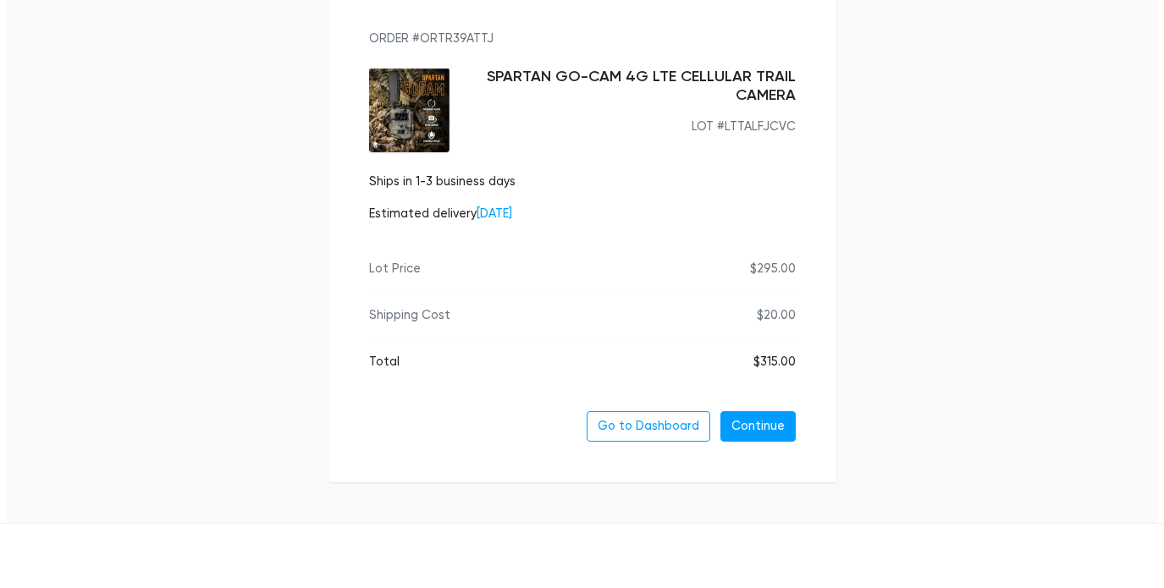
click at [597, 85] on h5 "SPARTAN GO-CAM 4G LTE CELLULAR TRAIL CAMERA" at bounding box center [629, 86] width 333 height 36
click at [595, 74] on h5 "SPARTAN GO-CAM 4G LTE CELLULAR TRAIL CAMERA" at bounding box center [629, 86] width 333 height 36
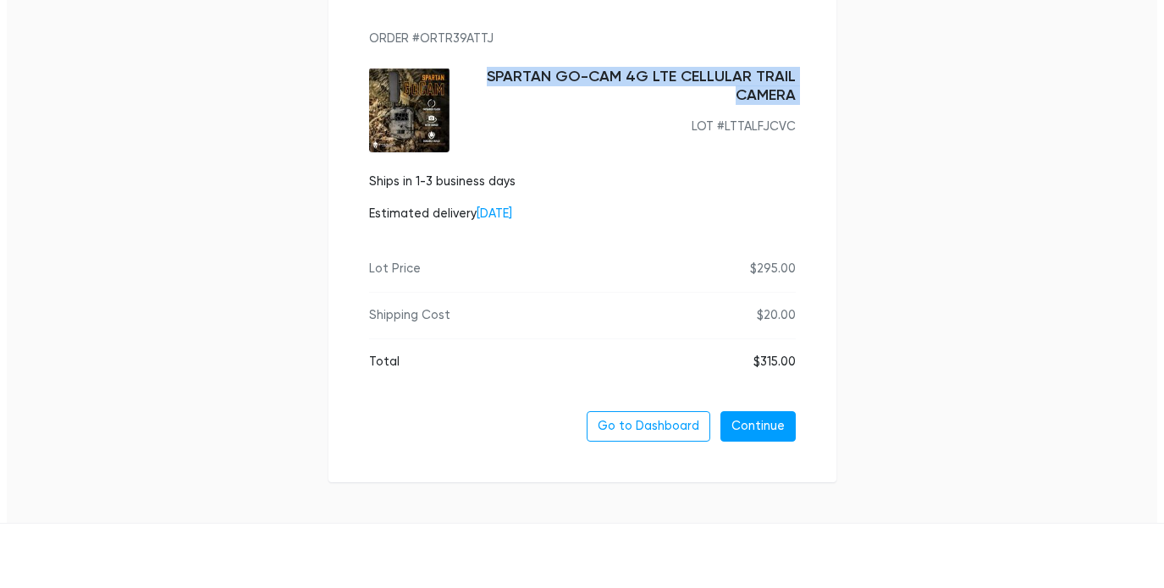
click at [595, 74] on h5 "SPARTAN GO-CAM 4G LTE CELLULAR TRAIL CAMERA" at bounding box center [629, 86] width 333 height 36
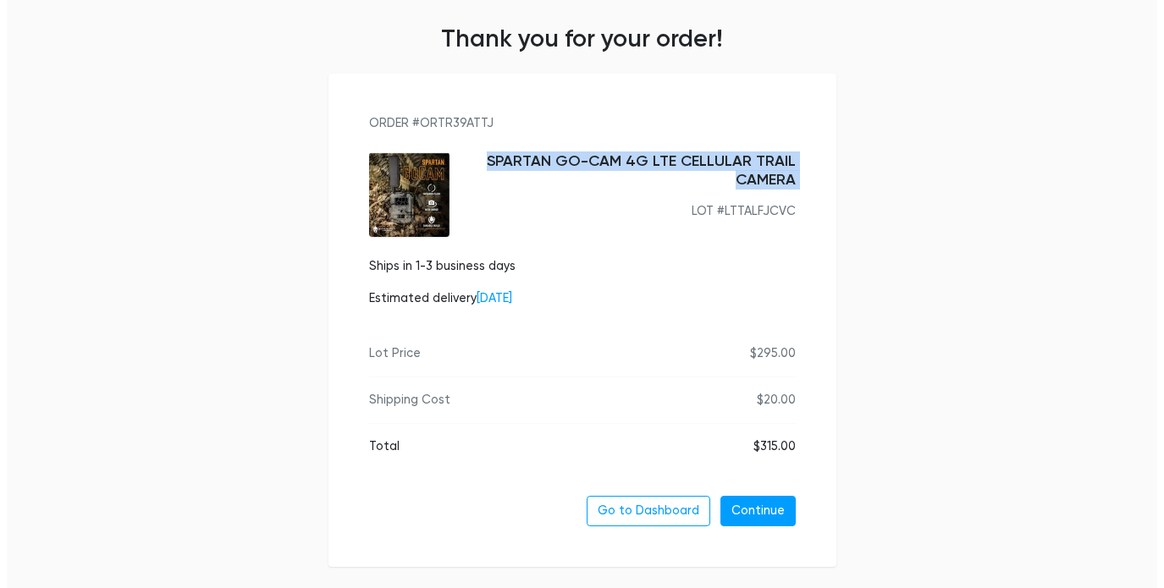
scroll to position [124, 0]
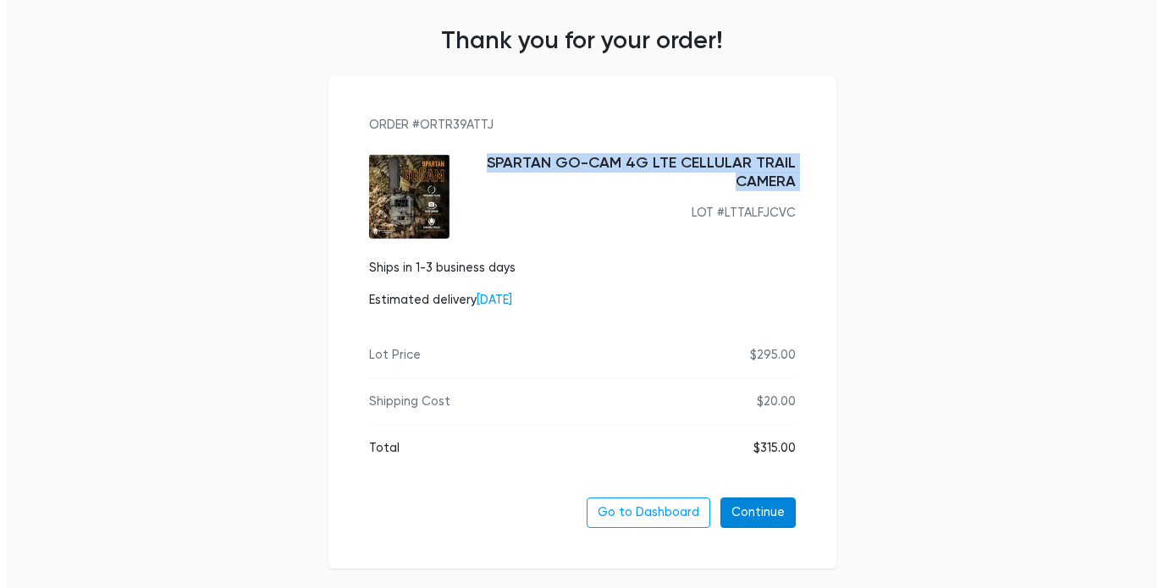
click at [751, 511] on link "Continue" at bounding box center [757, 513] width 75 height 30
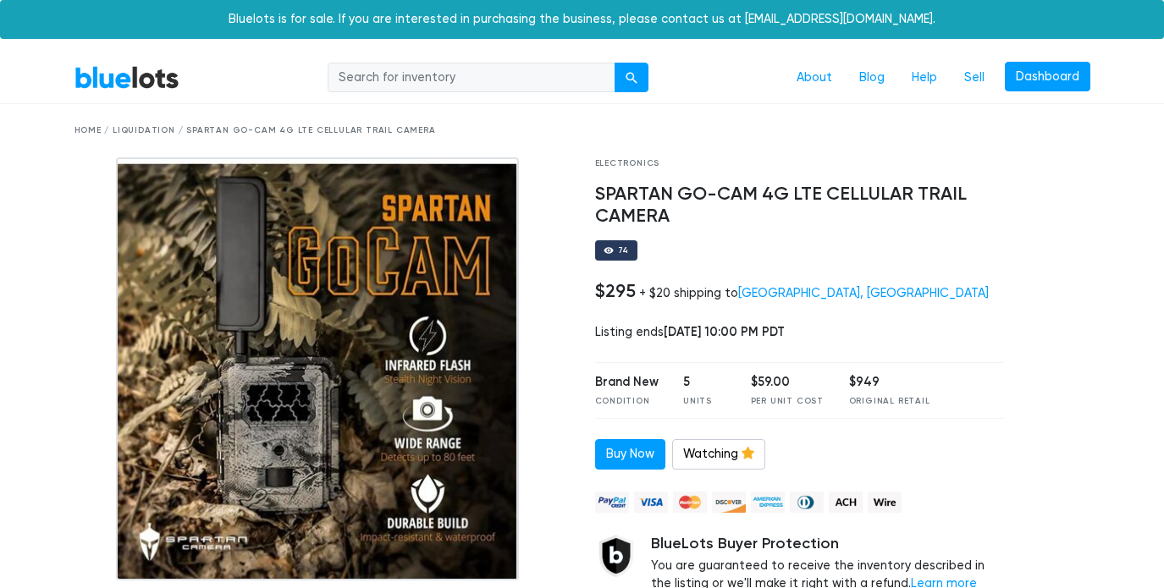
scroll to position [91, 0]
